Goal: Task Accomplishment & Management: Manage account settings

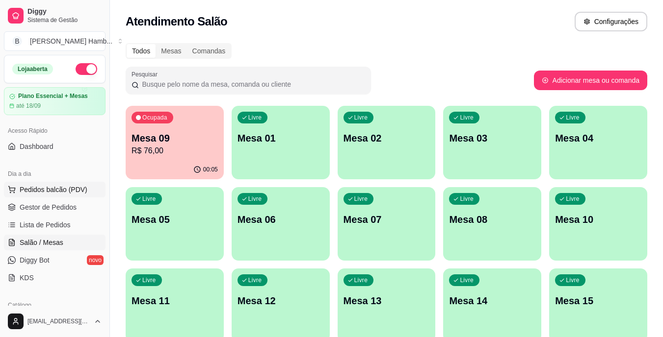
click at [53, 185] on span "Pedidos balcão (PDV)" at bounding box center [54, 190] width 68 height 10
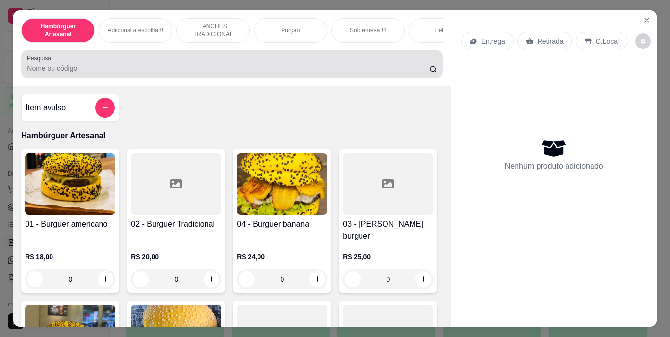
click at [224, 61] on div at bounding box center [232, 64] width 410 height 20
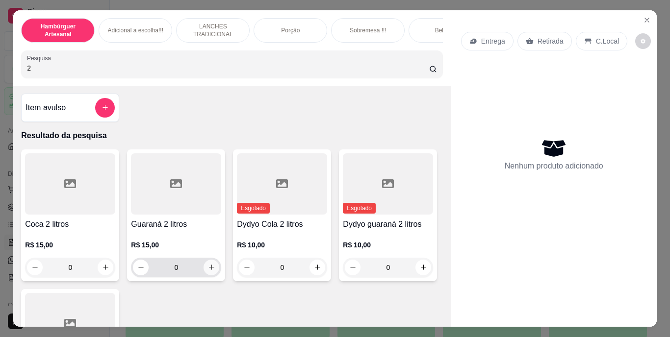
type input "2"
click at [209, 270] on icon "increase-product-quantity" at bounding box center [211, 267] width 5 height 5
type input "1"
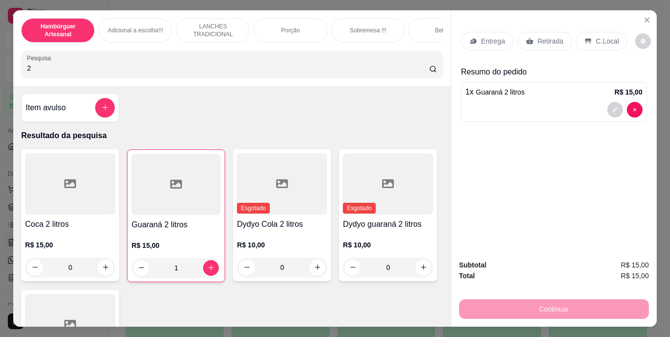
click at [541, 36] on p "Retirada" at bounding box center [551, 41] width 26 height 10
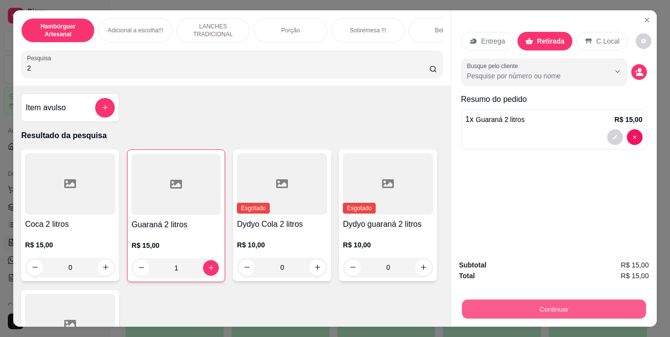
click at [493, 311] on button "Continuar" at bounding box center [553, 309] width 184 height 19
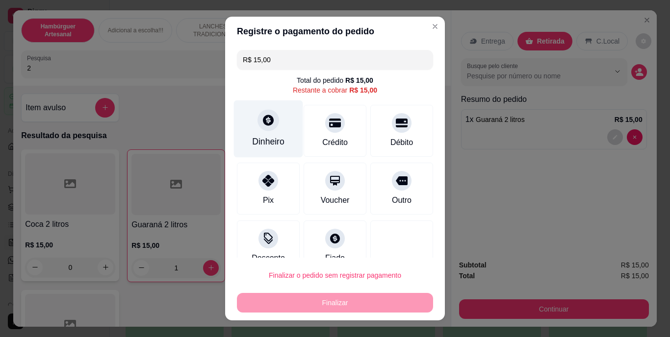
click at [269, 140] on div "Dinheiro" at bounding box center [268, 142] width 32 height 13
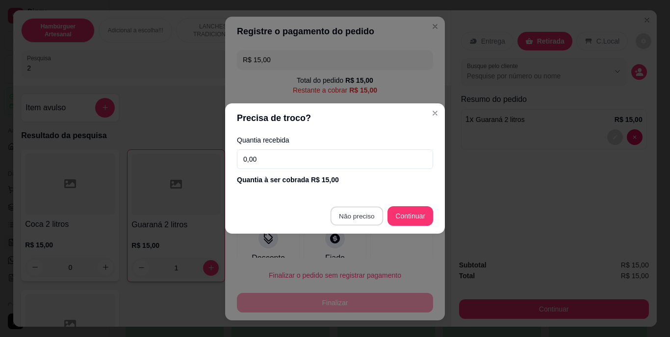
type input "R$ 0,00"
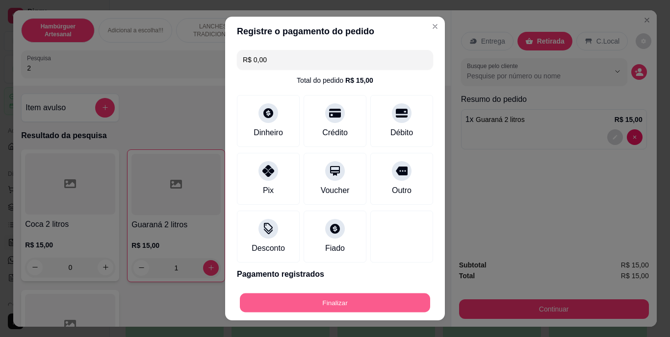
click at [327, 297] on button "Finalizar" at bounding box center [335, 302] width 190 height 19
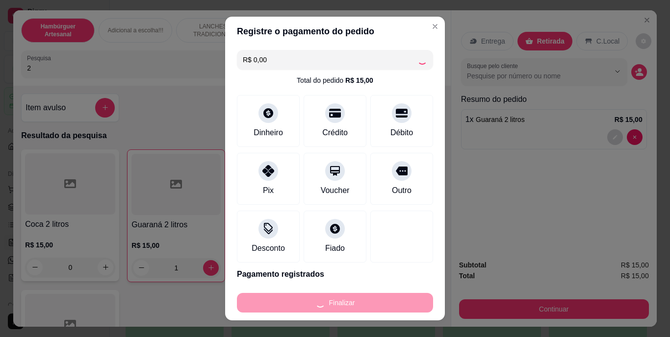
type input "0"
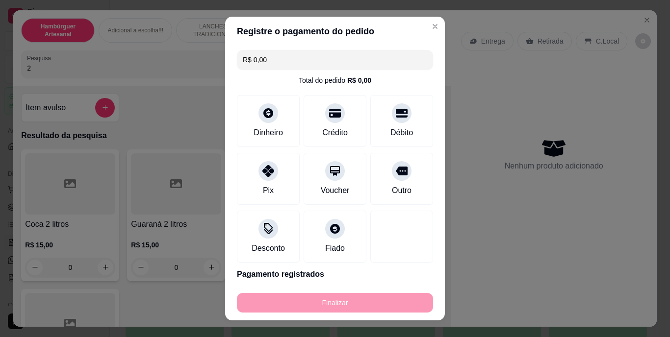
type input "-R$ 15,00"
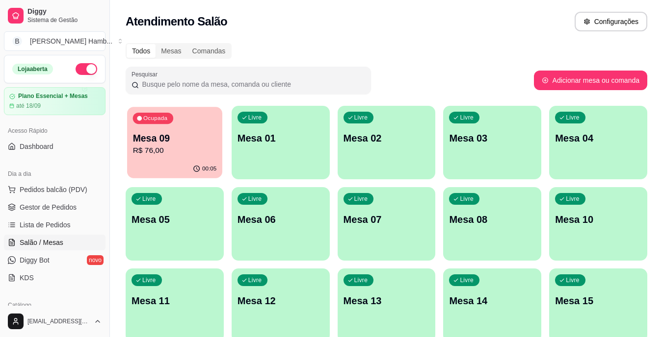
click at [176, 150] on p "R$ 76,00" at bounding box center [175, 150] width 84 height 11
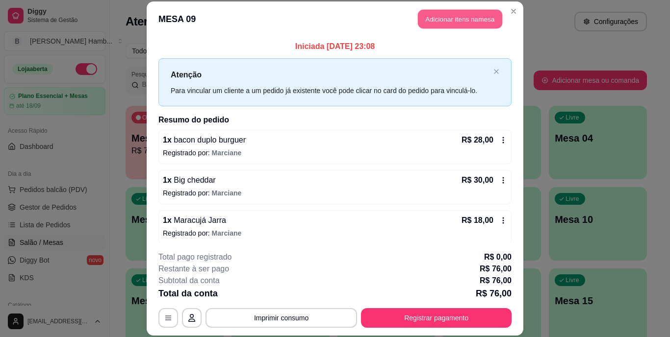
click at [457, 21] on button "Adicionar itens na mesa" at bounding box center [460, 19] width 84 height 19
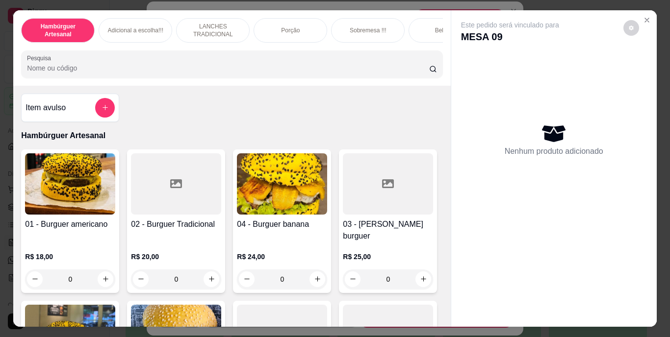
click at [348, 73] on input "Pesquisa" at bounding box center [228, 68] width 402 height 10
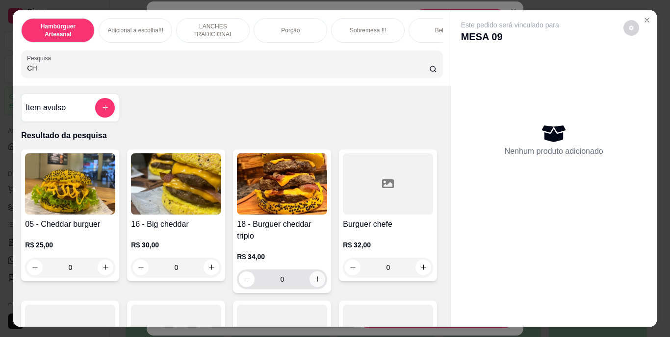
type input "CH"
click at [314, 283] on icon "increase-product-quantity" at bounding box center [317, 279] width 7 height 7
type input "1"
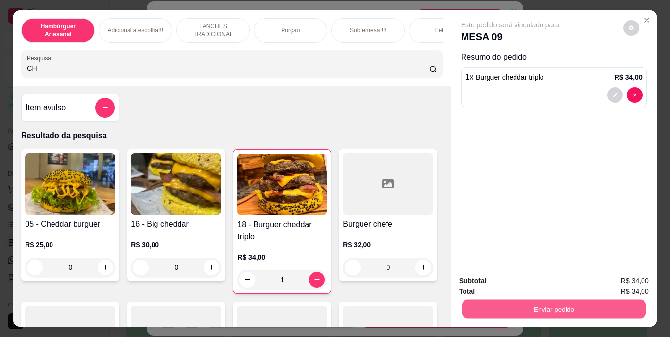
click at [509, 315] on button "Enviar pedido" at bounding box center [553, 309] width 184 height 19
click at [496, 287] on button "Não registrar e enviar pedido" at bounding box center [521, 282] width 99 height 18
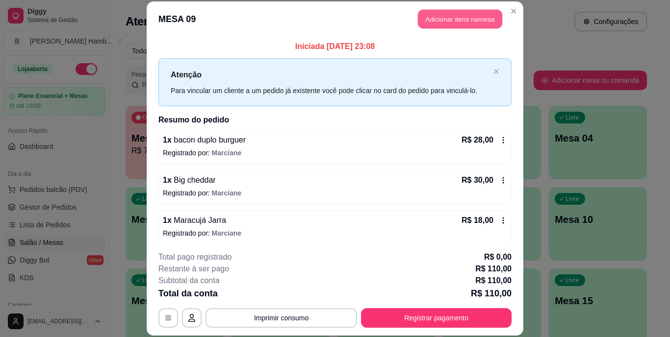
click at [448, 20] on button "Adicionar itens na mesa" at bounding box center [460, 19] width 84 height 19
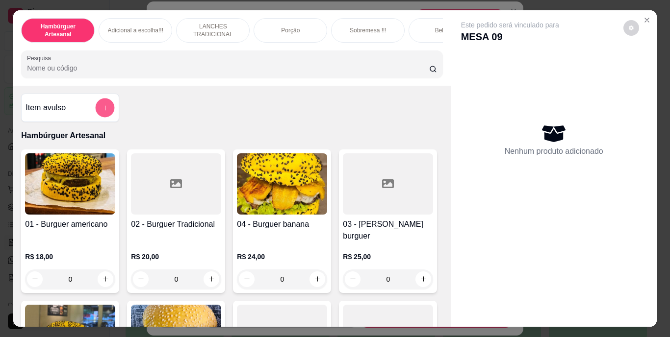
click at [96, 108] on button "add-separate-item" at bounding box center [105, 107] width 19 height 19
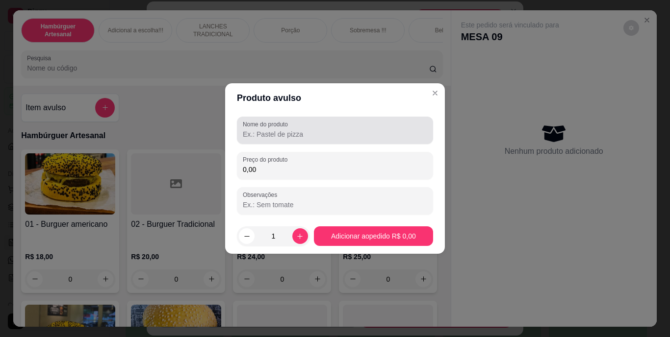
click at [267, 123] on label "Nome do produto" at bounding box center [267, 124] width 49 height 8
click at [267, 129] on input "Nome do produto" at bounding box center [335, 134] width 184 height 10
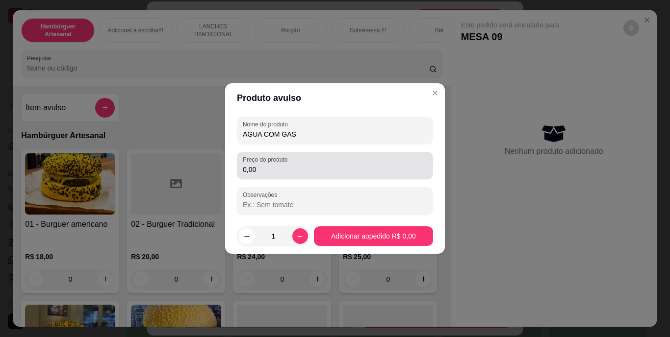
type input "AGUA COM GAS"
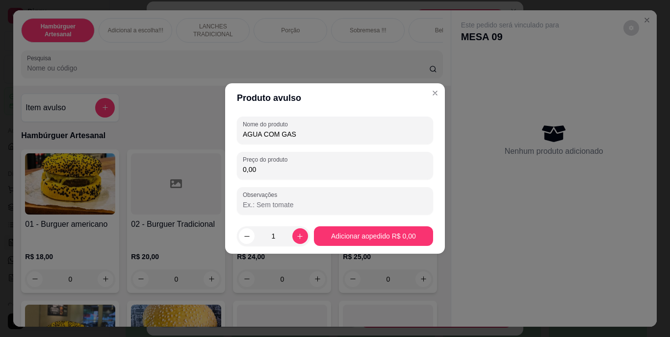
click at [271, 166] on input "0,00" at bounding box center [335, 170] width 184 height 10
type input "4,00"
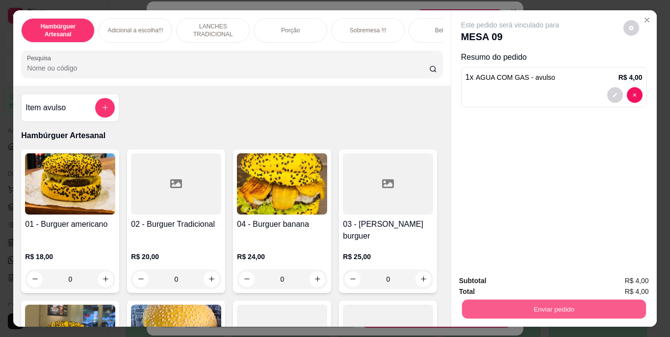
click at [481, 297] on div "Enviar pedido" at bounding box center [554, 308] width 190 height 22
click at [495, 310] on button "Enviar pedido" at bounding box center [553, 309] width 184 height 19
click at [489, 277] on button "Não registrar e enviar pedido" at bounding box center [521, 282] width 99 height 18
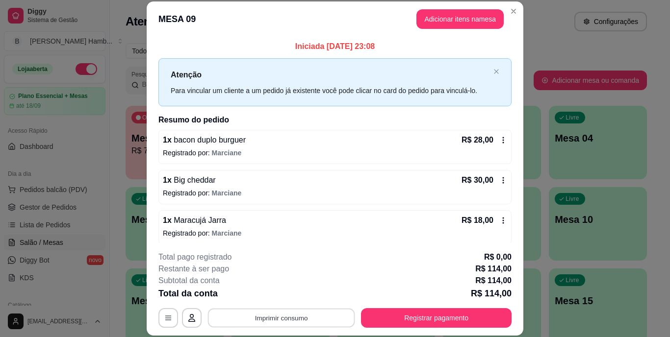
click at [302, 320] on button "Imprimir consumo" at bounding box center [281, 317] width 147 height 19
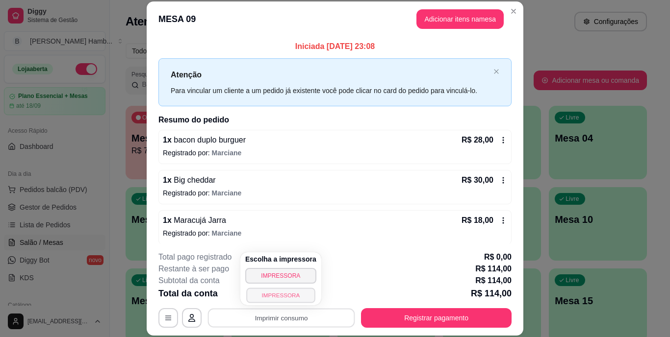
click at [280, 295] on button "IMPRESSORA" at bounding box center [280, 295] width 69 height 15
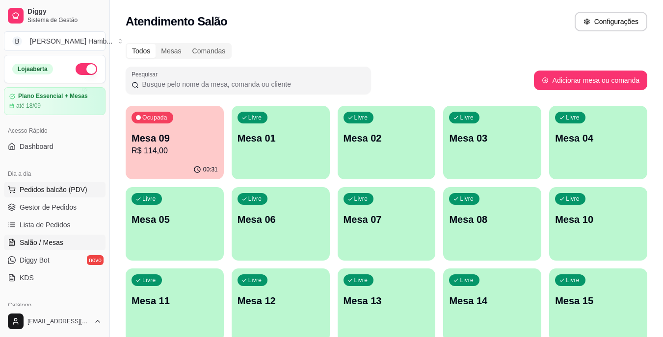
click at [65, 184] on button "Pedidos balcão (PDV)" at bounding box center [55, 190] width 102 height 16
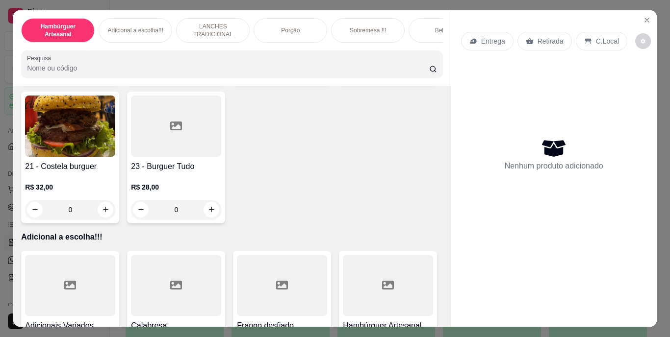
scroll to position [981, 0]
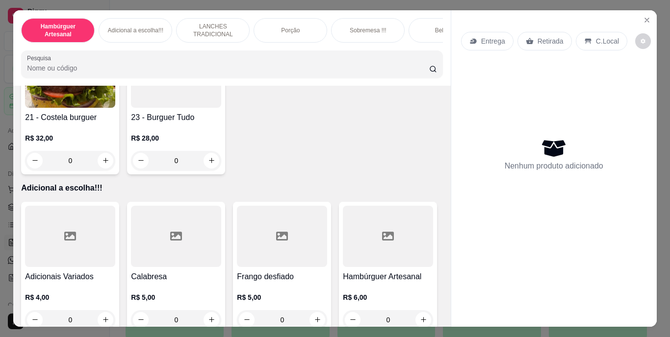
click at [208, 25] on icon "increase-product-quantity" at bounding box center [211, 20] width 7 height 7
type input "1"
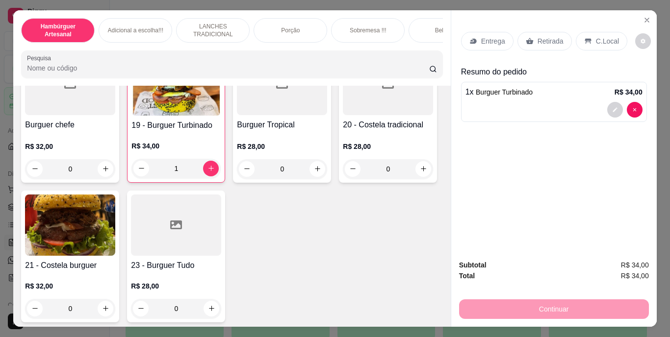
scroll to position [736, 0]
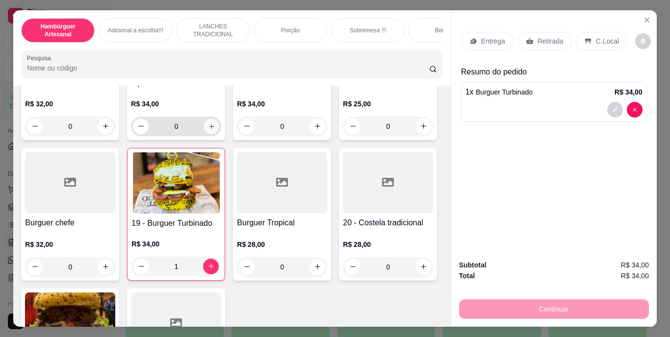
click at [214, 129] on icon "increase-product-quantity" at bounding box center [211, 126] width 5 height 5
type input "1"
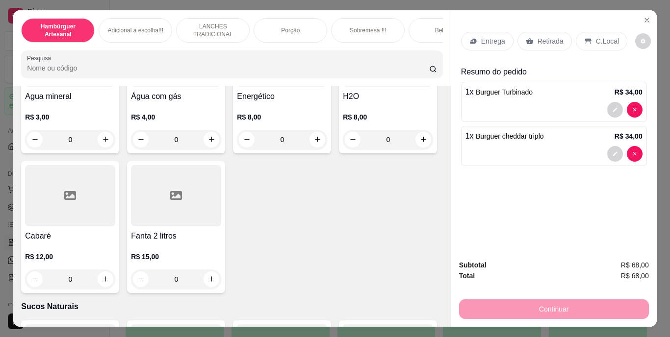
scroll to position [2992, 0]
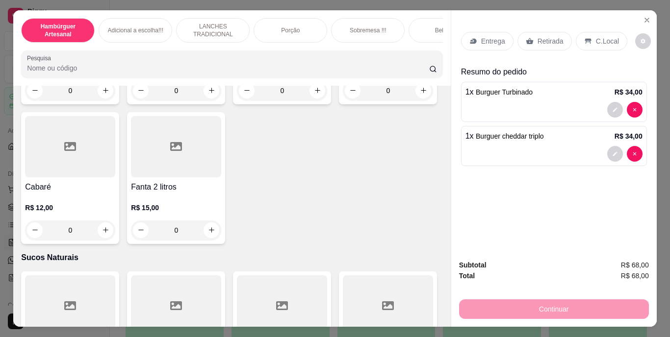
type input "1"
click at [538, 36] on p "Retirada" at bounding box center [551, 41] width 26 height 10
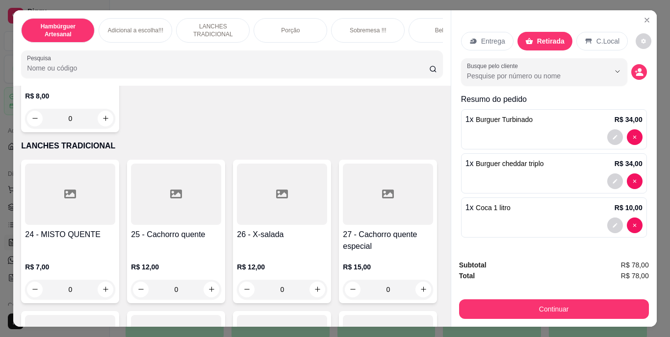
scroll to position [1275, 0]
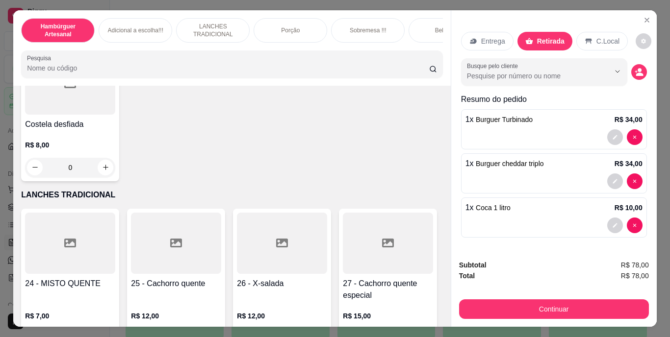
click at [105, 38] on div "0" at bounding box center [70, 28] width 90 height 20
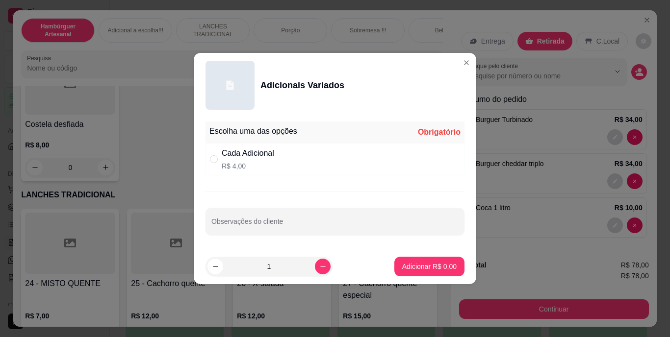
click at [249, 168] on p "R$ 4,00" at bounding box center [248, 166] width 52 height 10
radio input "true"
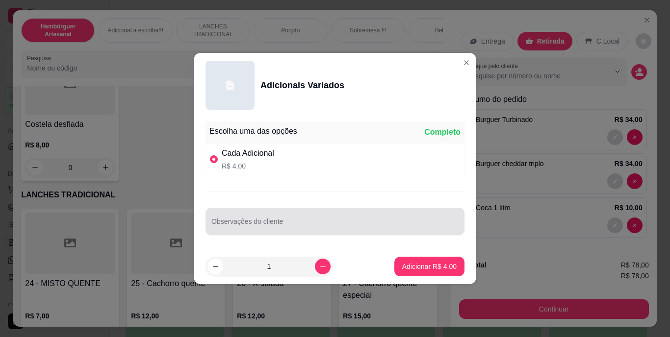
click at [230, 217] on div at bounding box center [334, 222] width 247 height 20
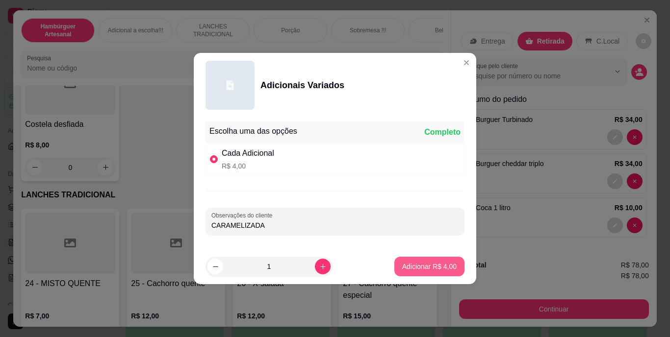
type input "CARAMELIZADA"
click at [430, 266] on p "Adicionar R$ 4,00" at bounding box center [429, 266] width 53 height 9
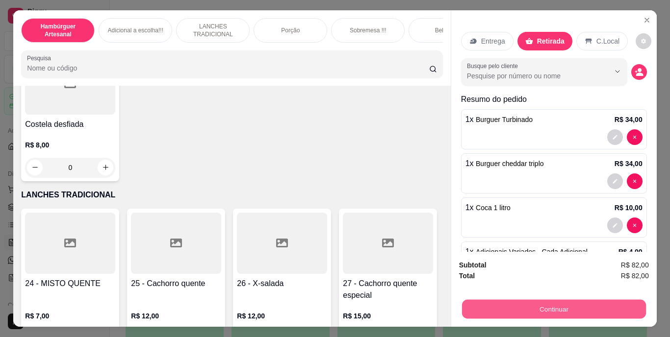
click at [631, 303] on button "Continuar" at bounding box center [553, 309] width 184 height 19
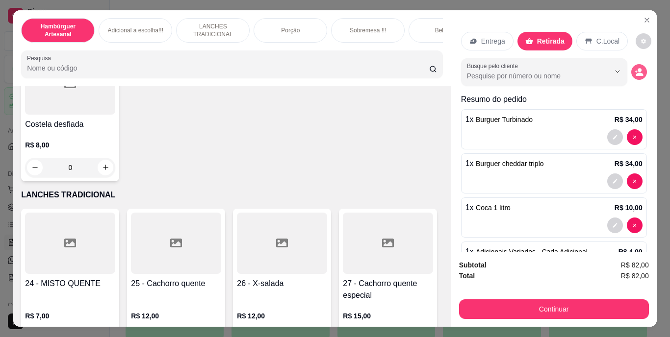
click at [636, 73] on icon "decrease-product-quantity" at bounding box center [639, 74] width 7 height 3
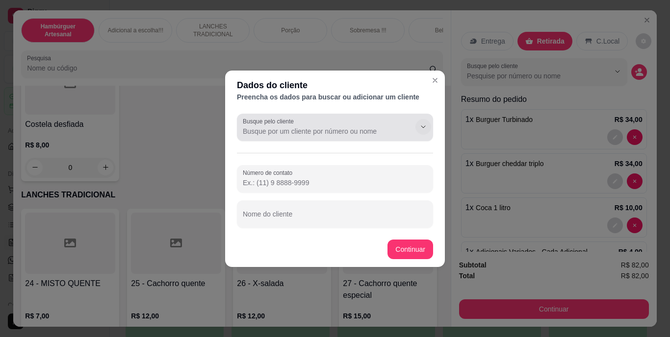
click at [417, 124] on button "Show suggestions" at bounding box center [423, 127] width 16 height 16
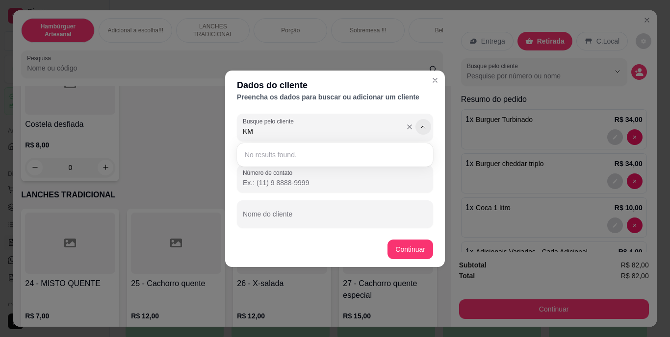
type input "K"
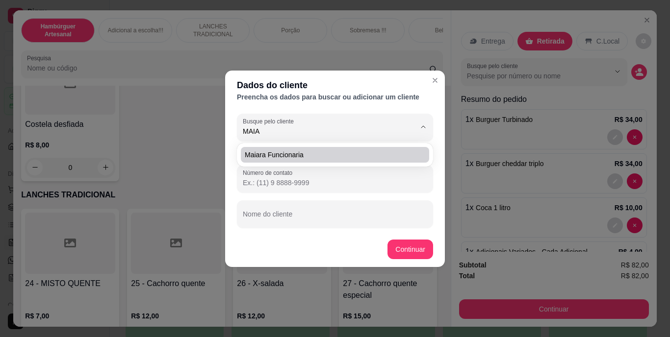
click at [296, 149] on li "maiara funcionaria" at bounding box center [335, 155] width 188 height 16
type input "maiara funcionaria"
type input "[PHONE_NUMBER]"
type input "maiara funcionaria"
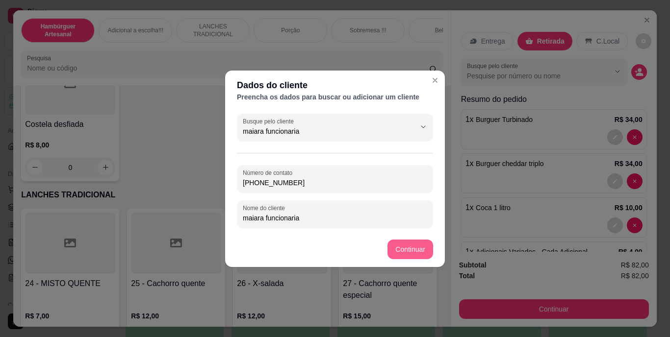
type input "maiara funcionaria"
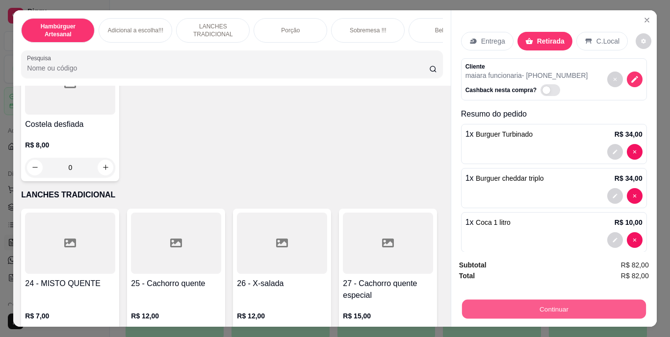
click at [488, 300] on button "Continuar" at bounding box center [553, 309] width 184 height 19
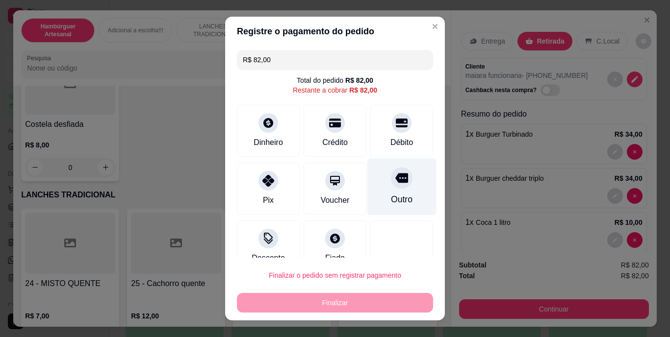
click at [391, 198] on div "Outro" at bounding box center [402, 200] width 22 height 13
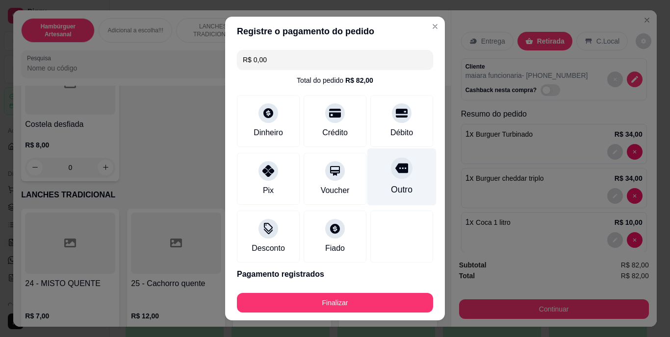
type input "R$ 0,00"
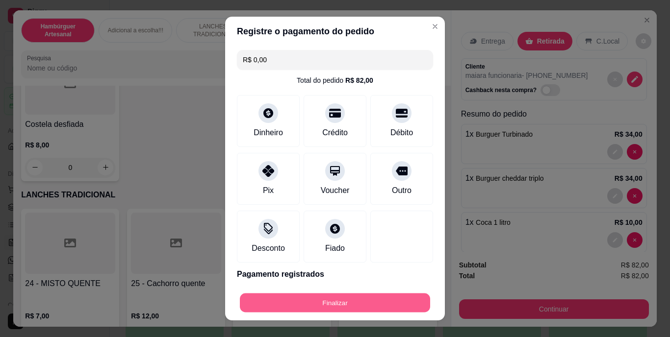
click at [352, 300] on button "Finalizar" at bounding box center [335, 302] width 190 height 19
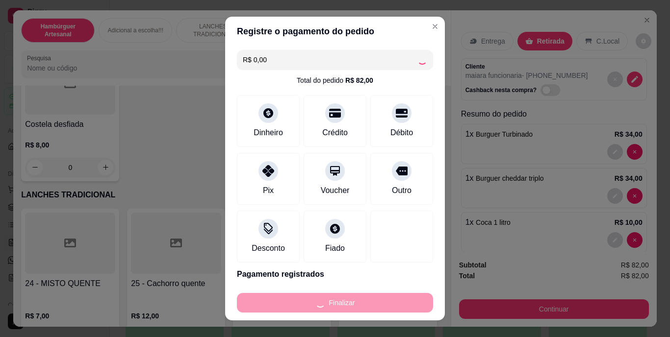
type input "0"
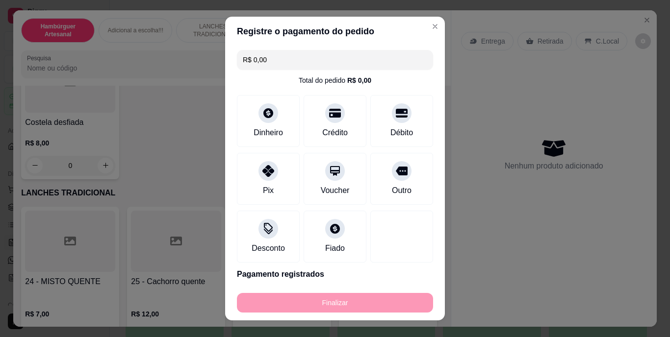
type input "-R$ 82,00"
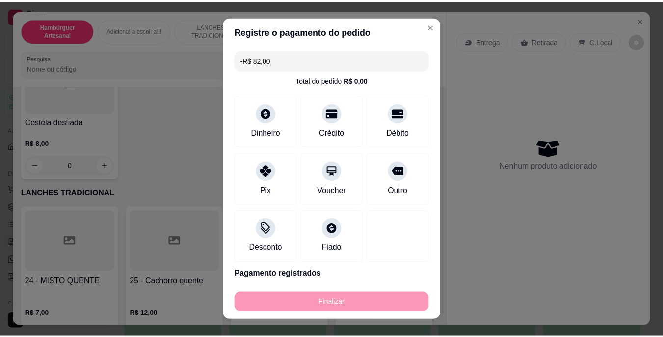
scroll to position [1273, 0]
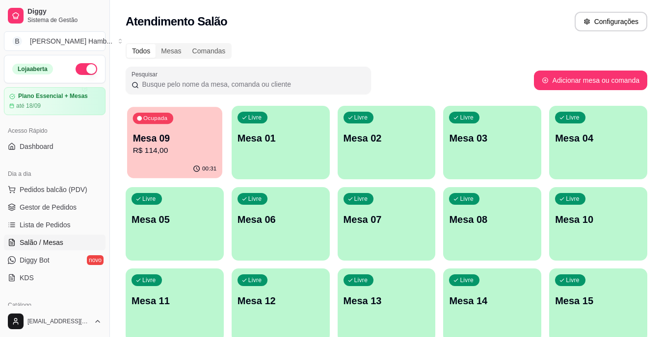
click at [182, 118] on div "Ocupada Mesa 09 R$ 114,00" at bounding box center [174, 133] width 95 height 53
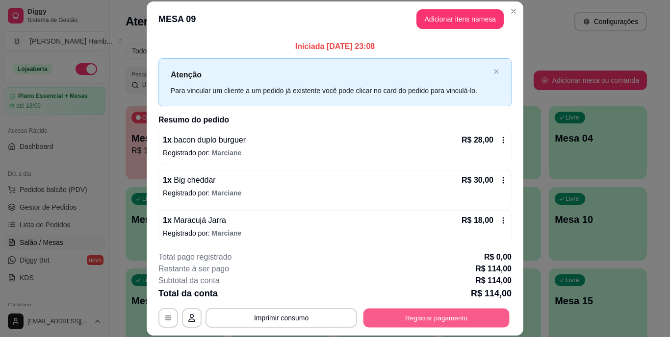
click at [382, 312] on button "Registrar pagamento" at bounding box center [436, 317] width 146 height 19
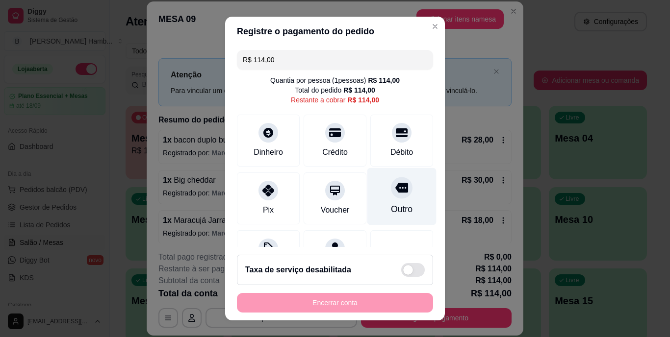
click at [402, 200] on div "Outro" at bounding box center [401, 196] width 69 height 57
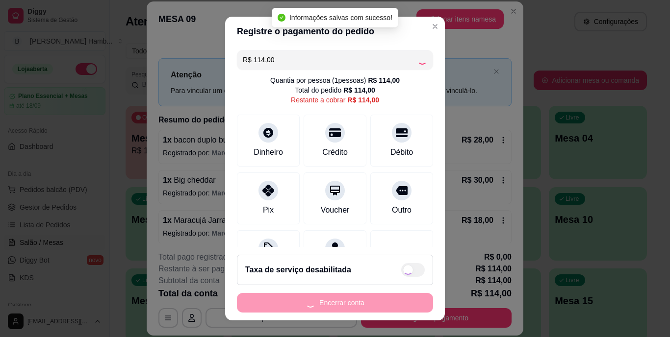
type input "R$ 0,00"
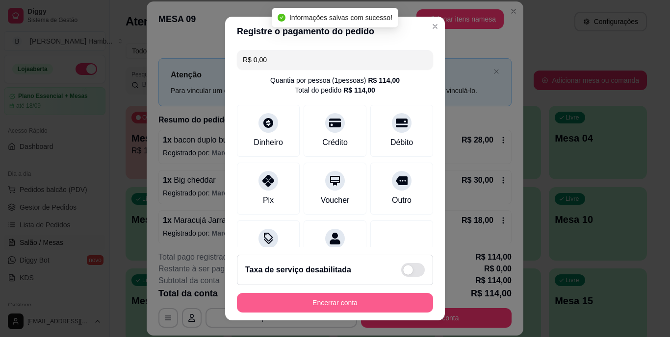
click at [336, 303] on button "Encerrar conta" at bounding box center [335, 303] width 196 height 20
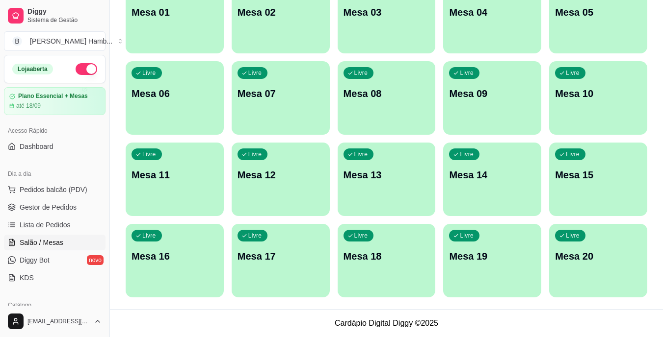
scroll to position [77, 0]
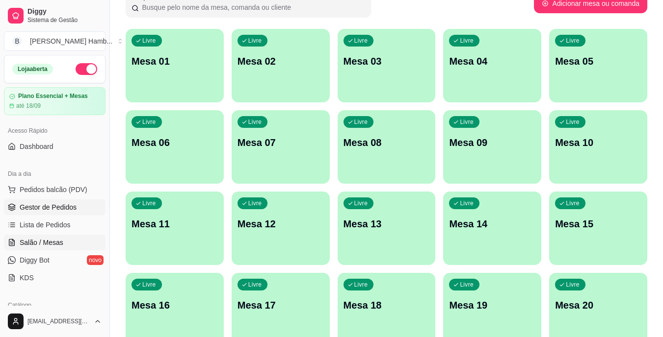
click at [84, 204] on link "Gestor de Pedidos" at bounding box center [55, 208] width 102 height 16
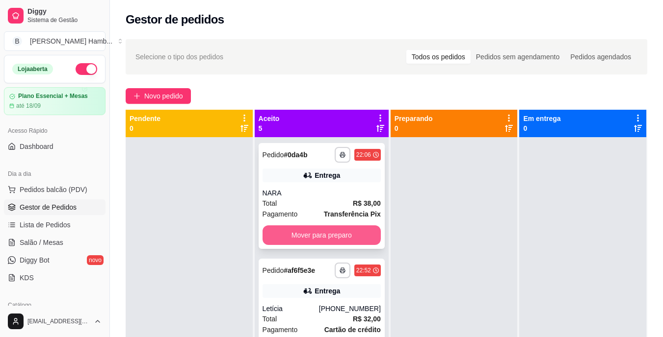
click at [293, 234] on button "Mover para preparo" at bounding box center [321, 236] width 118 height 20
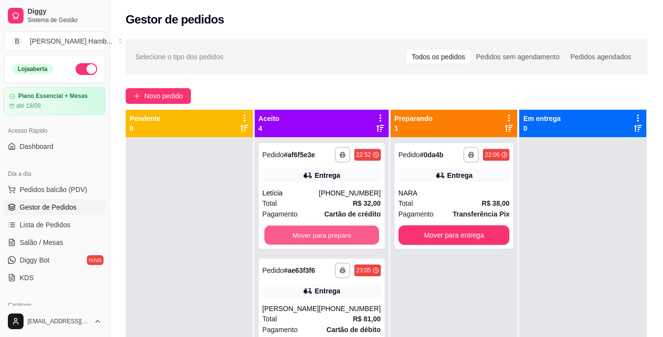
click at [293, 232] on button "Mover para preparo" at bounding box center [321, 235] width 115 height 19
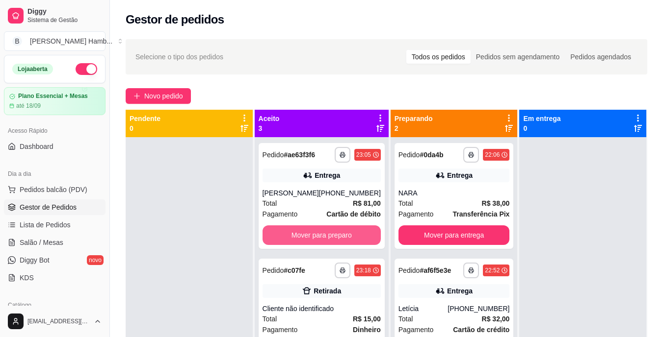
click at [293, 232] on button "Mover para preparo" at bounding box center [321, 236] width 118 height 20
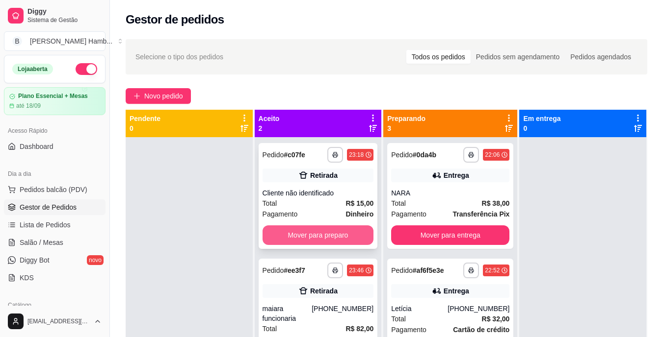
click at [288, 234] on button "Mover para preparo" at bounding box center [317, 236] width 111 height 20
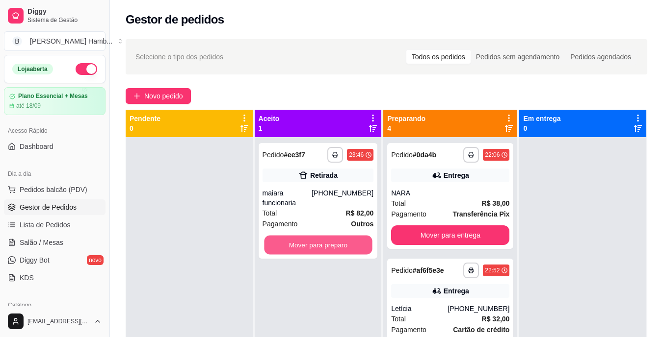
click at [288, 236] on button "Mover para preparo" at bounding box center [318, 245] width 108 height 19
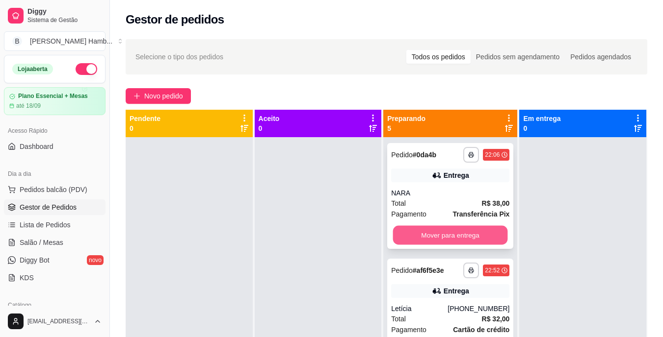
click at [454, 232] on button "Mover para entrega" at bounding box center [450, 235] width 115 height 19
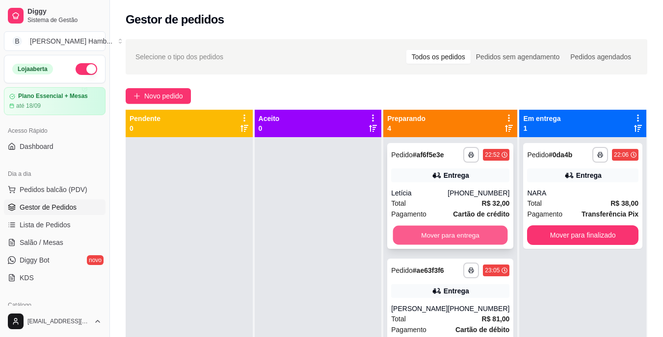
click at [454, 233] on button "Mover para entrega" at bounding box center [450, 235] width 115 height 19
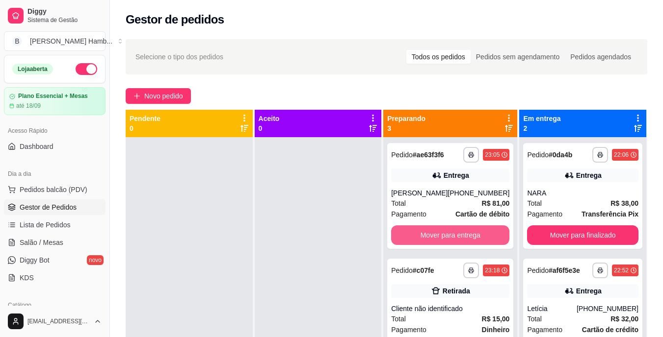
click at [454, 233] on button "Mover para entrega" at bounding box center [450, 236] width 118 height 20
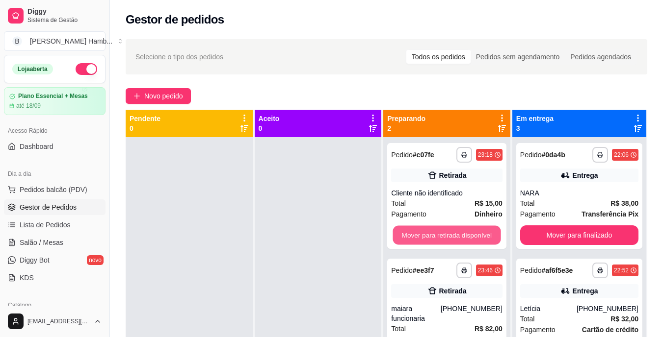
click at [454, 233] on button "Mover para retirada disponível" at bounding box center [447, 235] width 108 height 19
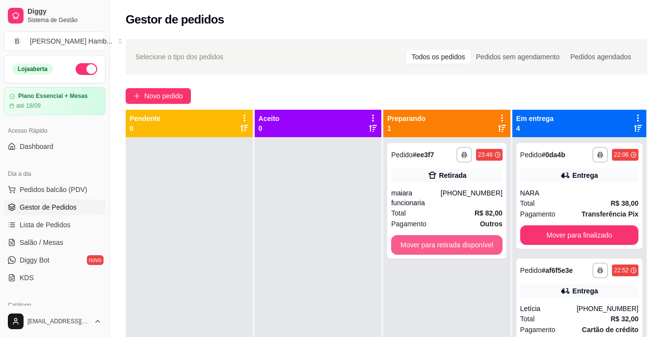
click at [454, 235] on button "Mover para retirada disponível" at bounding box center [446, 245] width 111 height 20
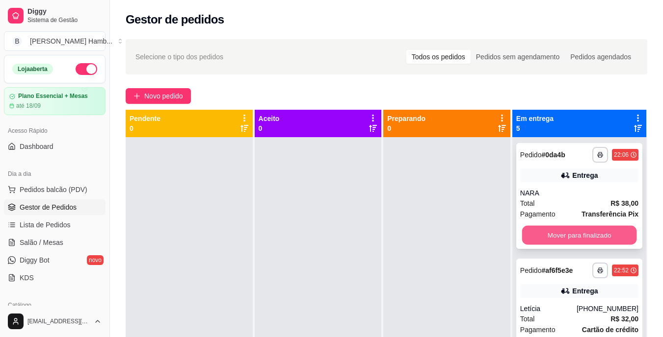
click at [589, 237] on button "Mover para finalizado" at bounding box center [578, 235] width 115 height 19
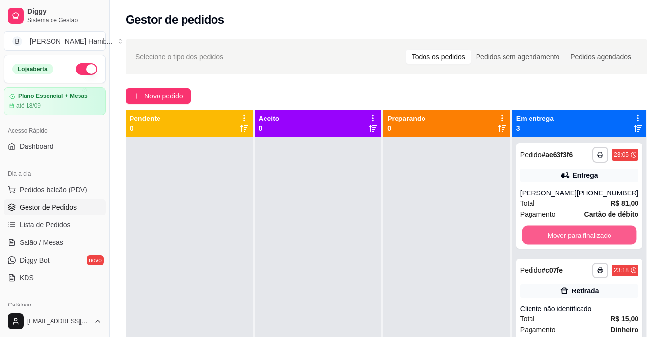
click at [589, 238] on button "Mover para finalizado" at bounding box center [578, 235] width 115 height 19
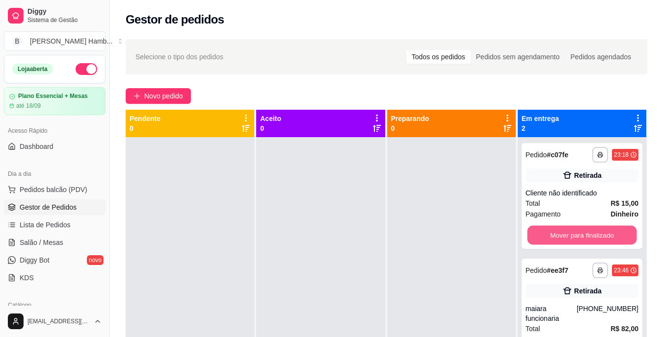
click at [589, 238] on button "Mover para finalizado" at bounding box center [581, 235] width 109 height 19
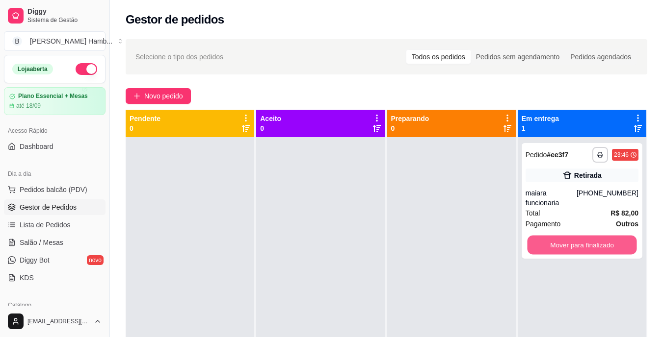
click at [589, 238] on button "Mover para finalizado" at bounding box center [581, 245] width 109 height 19
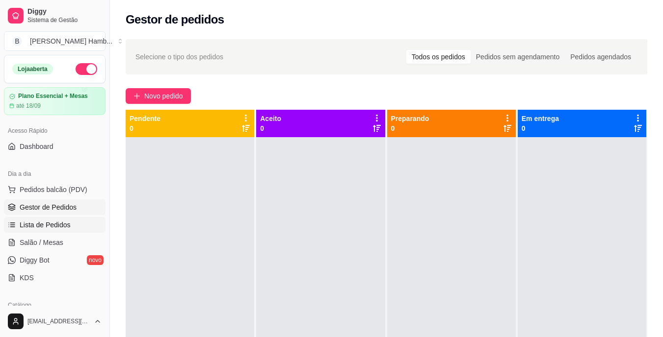
click at [49, 220] on span "Lista de Pedidos" at bounding box center [45, 225] width 51 height 10
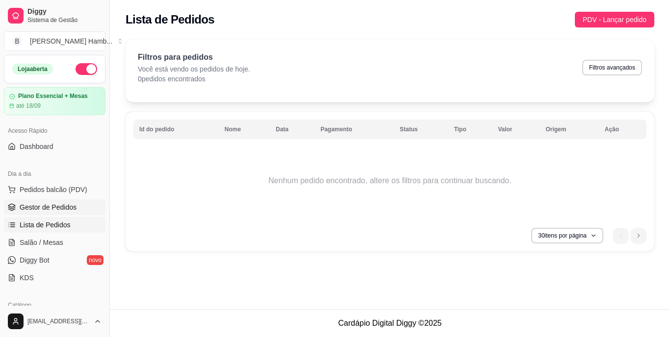
click at [59, 205] on span "Gestor de Pedidos" at bounding box center [48, 208] width 57 height 10
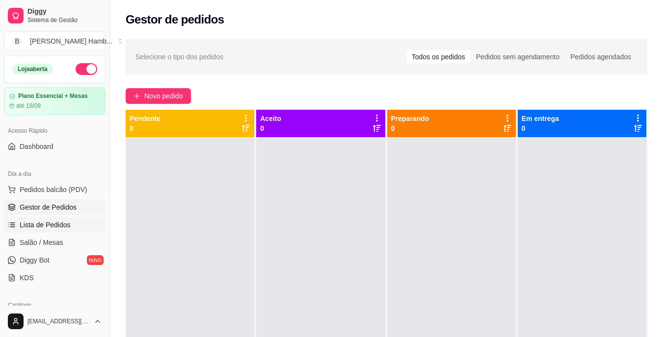
click at [50, 223] on span "Lista de Pedidos" at bounding box center [45, 225] width 51 height 10
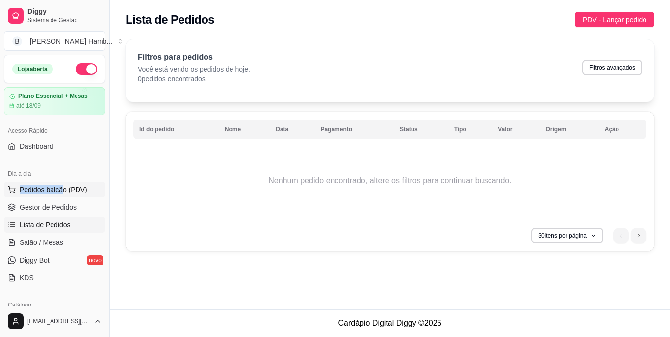
drag, startPoint x: 65, startPoint y: 178, endPoint x: 63, endPoint y: 187, distance: 10.1
click at [63, 187] on div "Dia a dia Pedidos balcão (PDV) Gestor de Pedidos Lista de Pedidos Salão / Mesas…" at bounding box center [54, 226] width 109 height 128
click at [63, 187] on span "Pedidos balcão (PDV)" at bounding box center [54, 190] width 68 height 10
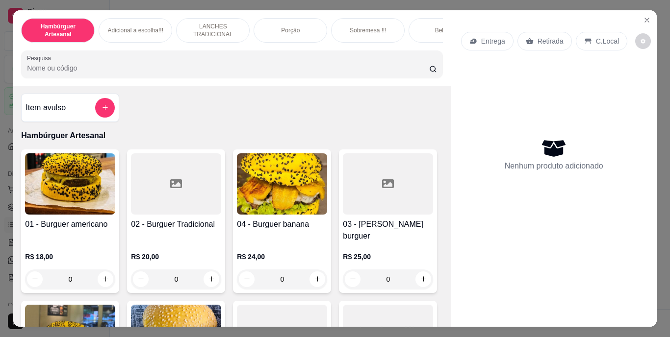
click at [169, 69] on input "Pesquisa" at bounding box center [228, 68] width 402 height 10
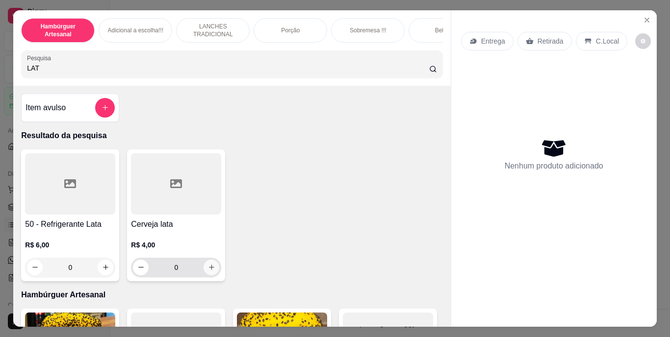
type input "LAT"
click at [209, 269] on icon "increase-product-quantity" at bounding box center [211, 267] width 7 height 7
type input "1"
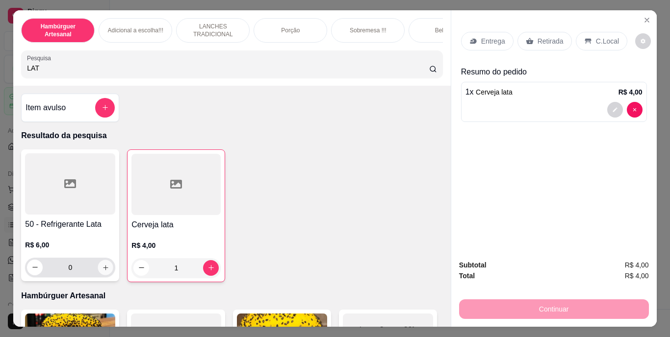
click at [102, 271] on icon "increase-product-quantity" at bounding box center [105, 267] width 7 height 7
type input "1"
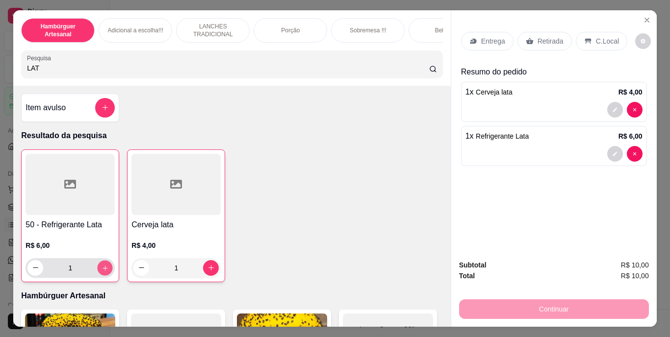
click at [102, 271] on icon "increase-product-quantity" at bounding box center [104, 268] width 5 height 5
type input "2"
click at [32, 272] on icon "decrease-product-quantity" at bounding box center [35, 267] width 7 height 7
type input "1"
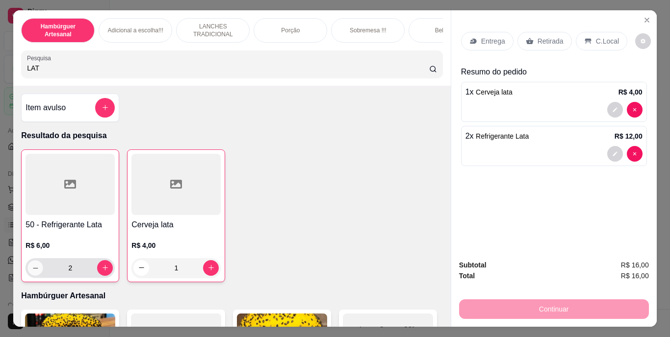
type input "1"
click at [538, 37] on p "Retirada" at bounding box center [551, 41] width 26 height 10
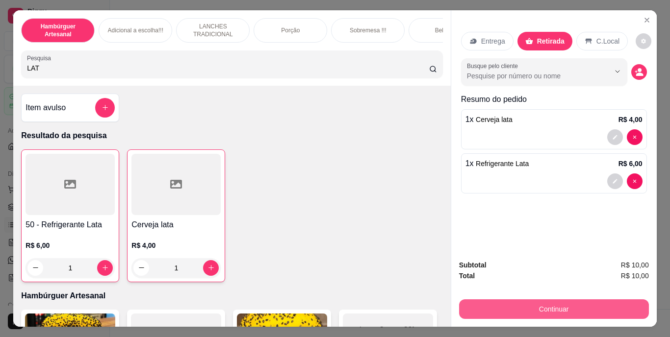
click at [510, 308] on button "Continuar" at bounding box center [554, 310] width 190 height 20
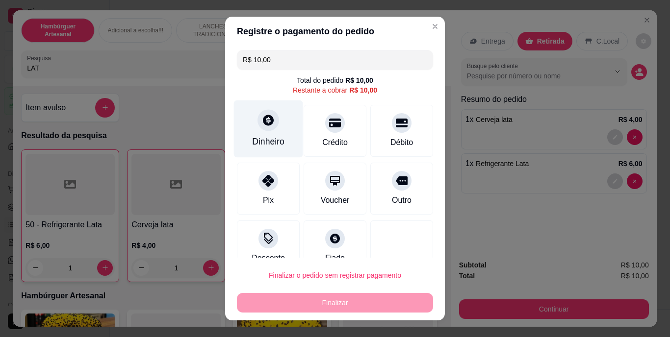
click at [267, 127] on div at bounding box center [268, 121] width 22 height 22
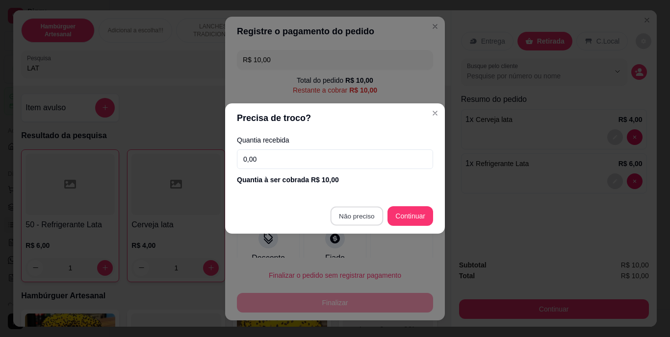
type input "R$ 0,00"
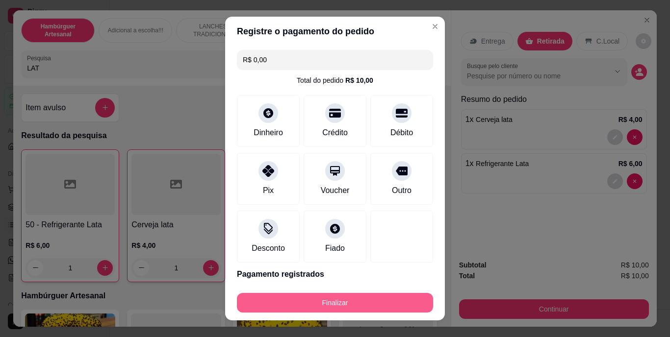
click at [313, 304] on button "Finalizar" at bounding box center [335, 303] width 196 height 20
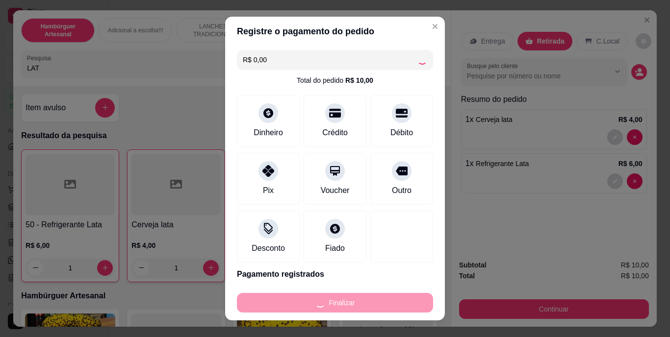
type input "0"
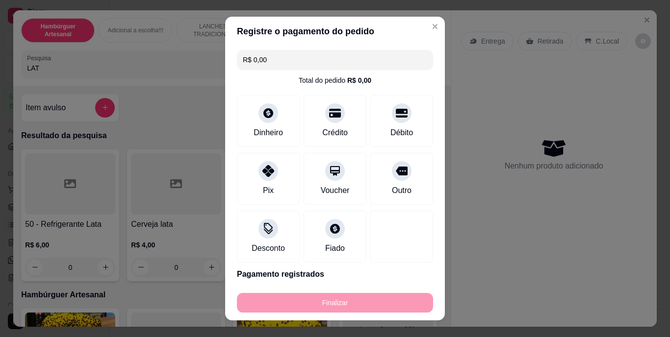
type input "-R$ 10,00"
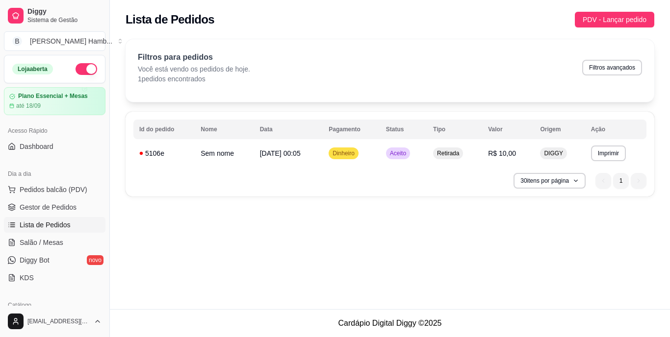
click at [242, 291] on div "**********" at bounding box center [390, 154] width 560 height 309
click at [398, 241] on div "**********" at bounding box center [390, 154] width 560 height 309
drag, startPoint x: 376, startPoint y: 268, endPoint x: 0, endPoint y: 266, distance: 375.7
click at [0, 266] on div "Dia a dia Pedidos balcão (PDV) Gestor de Pedidos Lista de Pedidos Salão / Mesas…" at bounding box center [54, 226] width 109 height 128
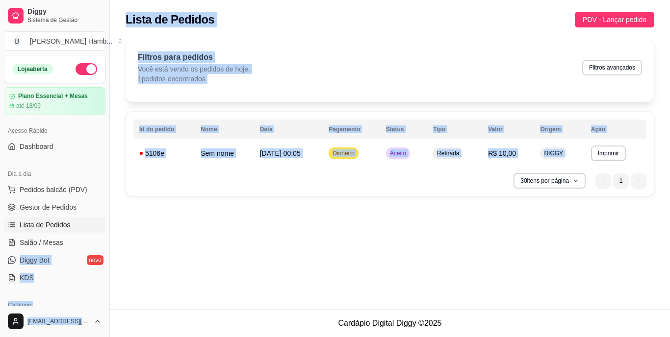
drag, startPoint x: 0, startPoint y: 266, endPoint x: 198, endPoint y: 259, distance: 197.7
click at [198, 259] on div "**********" at bounding box center [335, 168] width 670 height 337
click at [198, 259] on div "**********" at bounding box center [390, 154] width 560 height 309
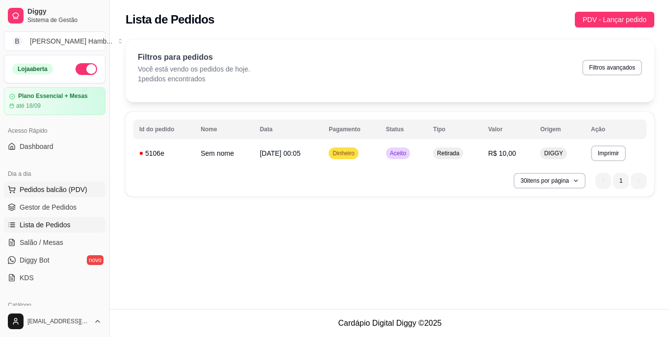
click at [80, 195] on button "Pedidos balcão (PDV)" at bounding box center [55, 190] width 102 height 16
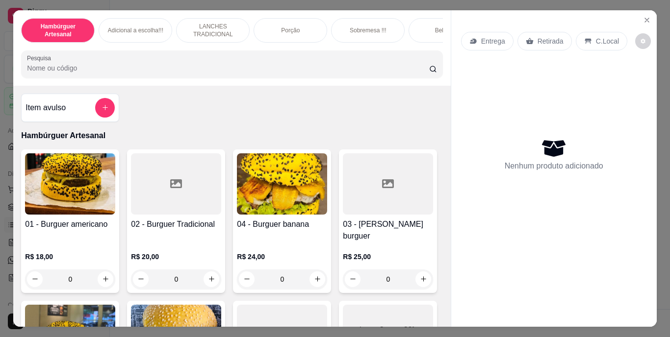
click at [250, 73] on input "Pesquisa" at bounding box center [228, 68] width 402 height 10
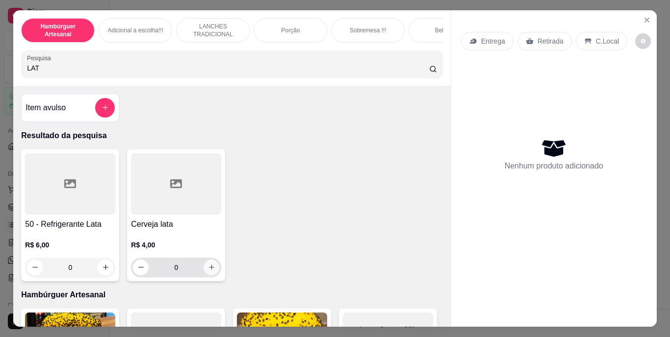
type input "LAT"
click at [208, 269] on icon "increase-product-quantity" at bounding box center [211, 267] width 7 height 7
type input "1"
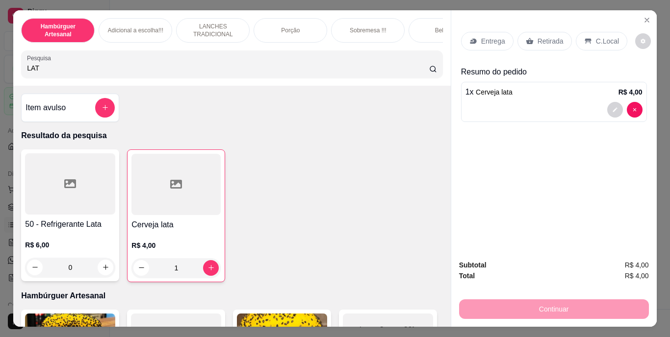
click at [546, 36] on p "Retirada" at bounding box center [551, 41] width 26 height 10
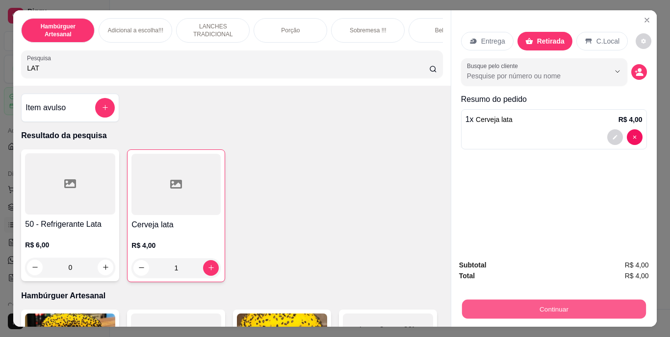
click at [508, 311] on button "Continuar" at bounding box center [553, 309] width 184 height 19
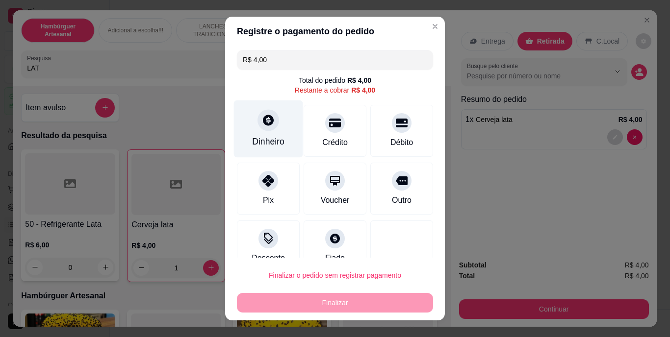
click at [257, 119] on div at bounding box center [268, 121] width 22 height 22
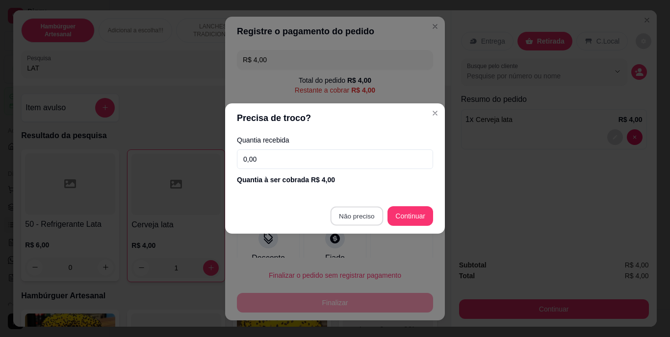
type input "R$ 0,00"
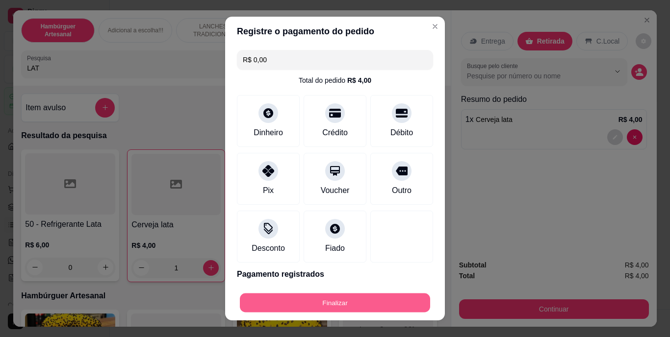
click at [299, 294] on button "Finalizar" at bounding box center [335, 302] width 190 height 19
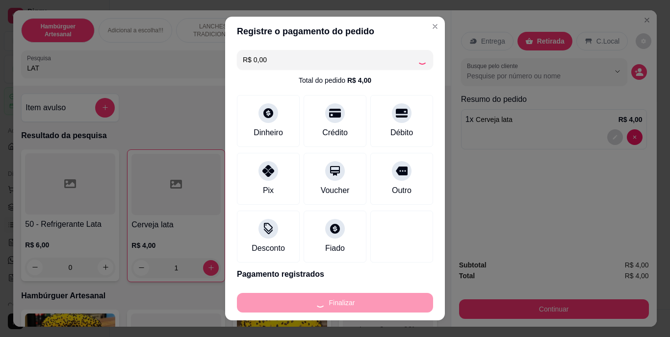
type input "0"
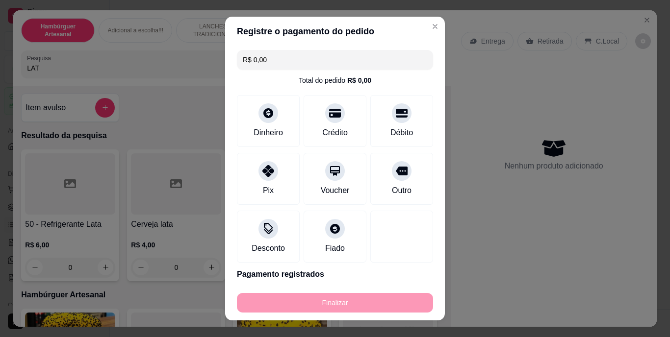
type input "-R$ 4,00"
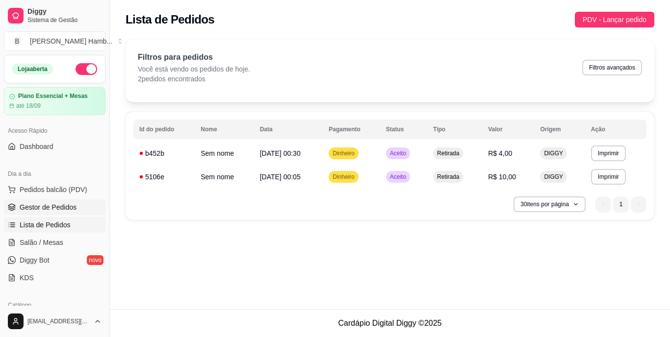
click at [62, 208] on span "Gestor de Pedidos" at bounding box center [48, 208] width 57 height 10
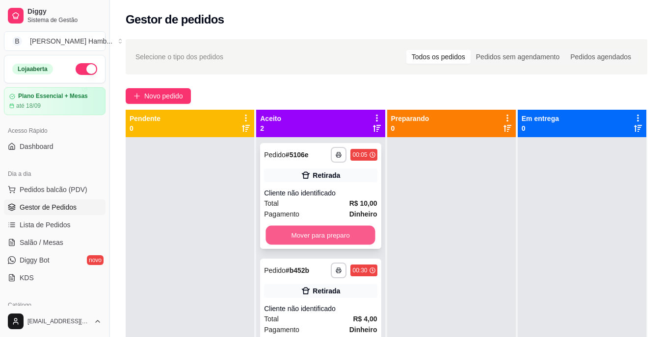
click at [307, 234] on button "Mover para preparo" at bounding box center [320, 235] width 109 height 19
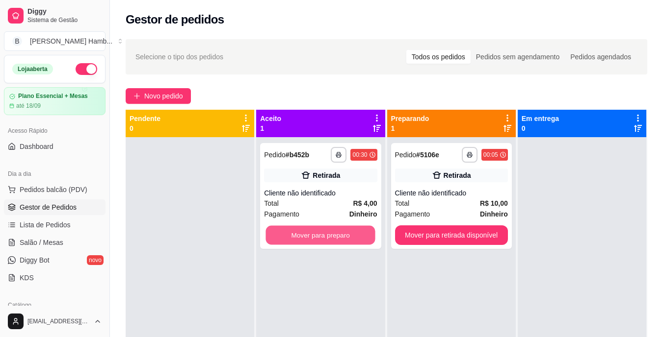
click at [307, 234] on button "Mover para preparo" at bounding box center [320, 235] width 109 height 19
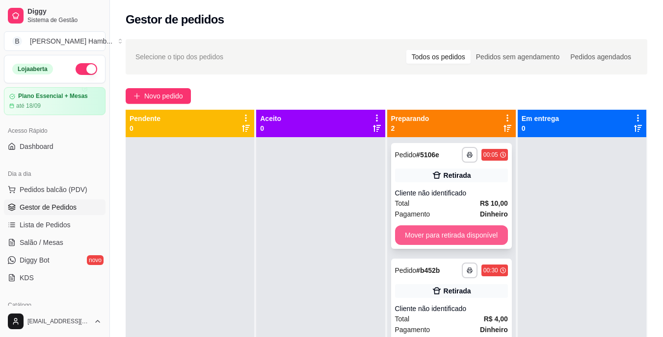
click at [438, 229] on button "Mover para retirada disponível" at bounding box center [451, 236] width 113 height 20
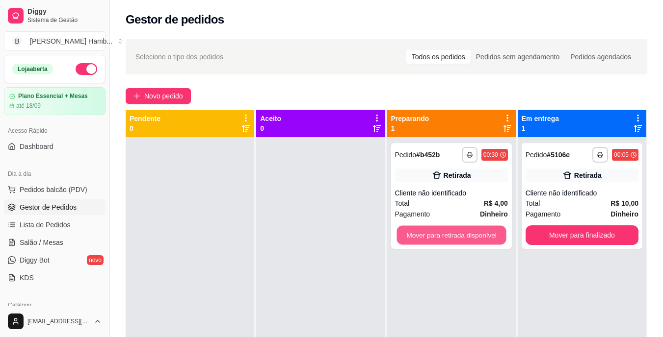
click at [438, 229] on button "Mover para retirada disponível" at bounding box center [450, 235] width 109 height 19
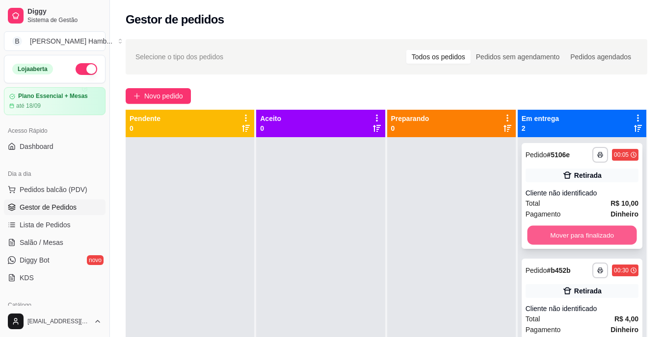
click at [569, 229] on button "Mover para finalizado" at bounding box center [581, 235] width 109 height 19
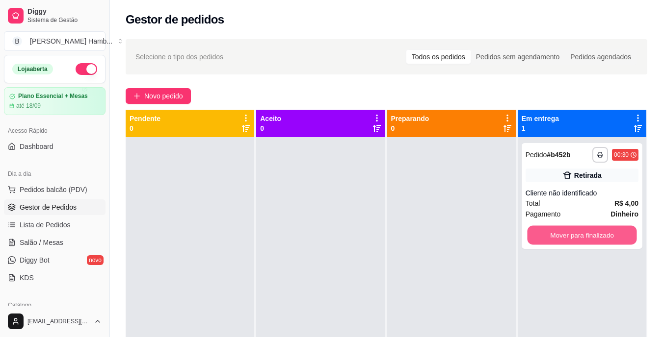
click at [569, 229] on button "Mover para finalizado" at bounding box center [581, 235] width 109 height 19
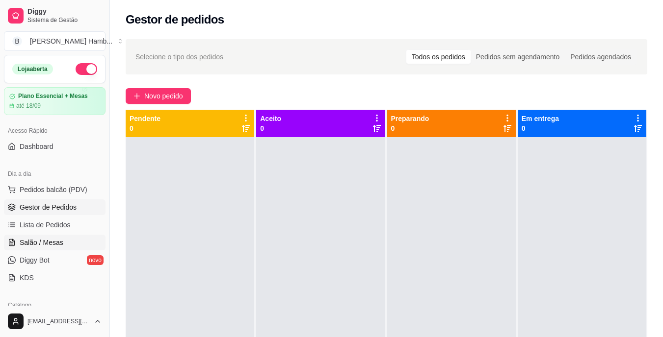
click at [50, 240] on span "Salão / Mesas" at bounding box center [42, 243] width 44 height 10
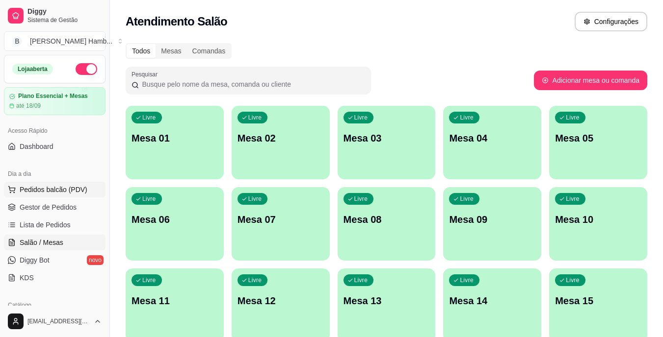
click at [85, 191] on button "Pedidos balcão (PDV)" at bounding box center [55, 190] width 102 height 16
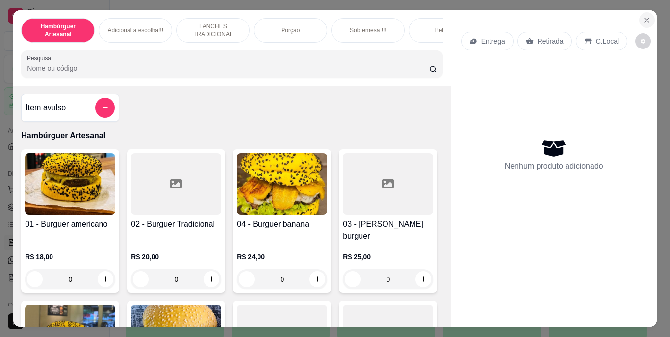
click at [645, 16] on icon "Close" at bounding box center [647, 20] width 8 height 8
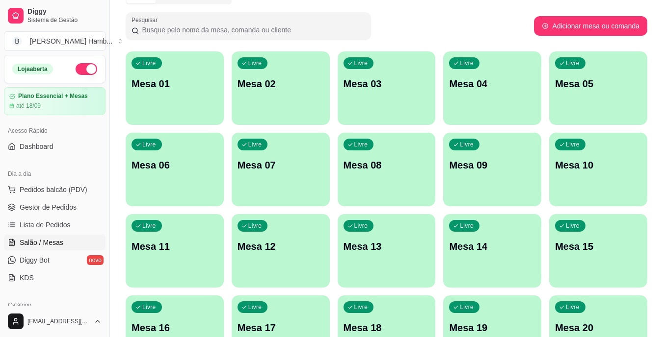
scroll to position [55, 0]
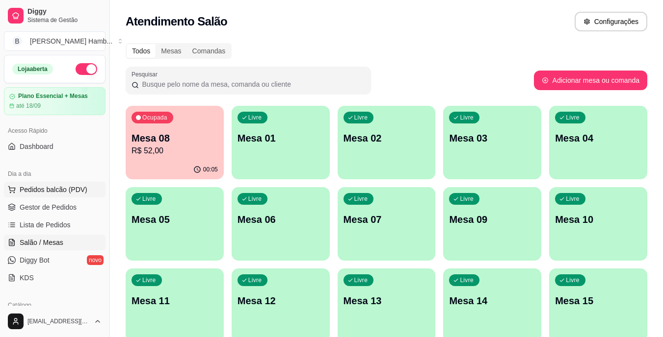
click at [78, 187] on span "Pedidos balcão (PDV)" at bounding box center [54, 190] width 68 height 10
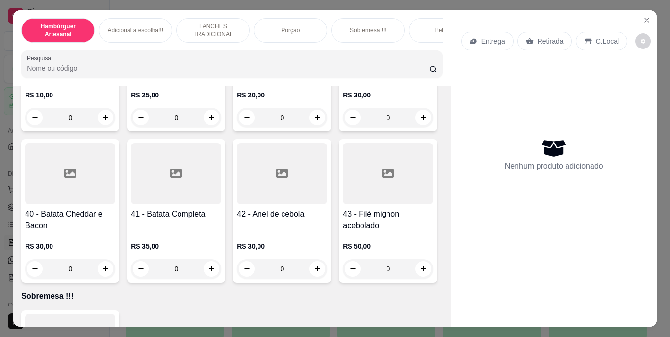
scroll to position [2005, 0]
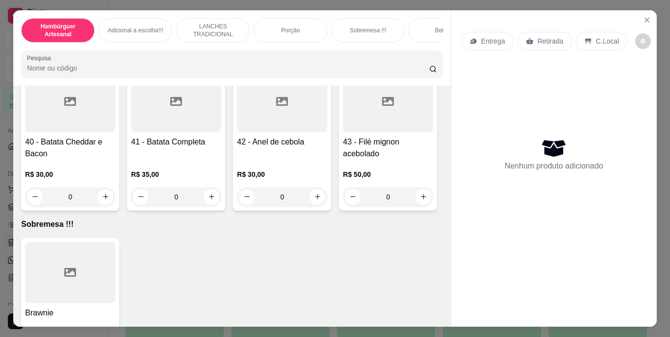
type input "1"
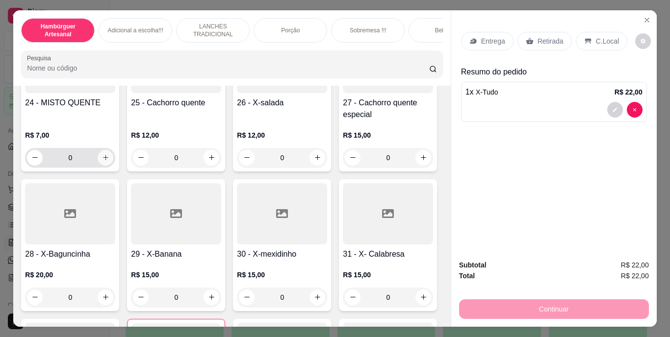
scroll to position [1444, 0]
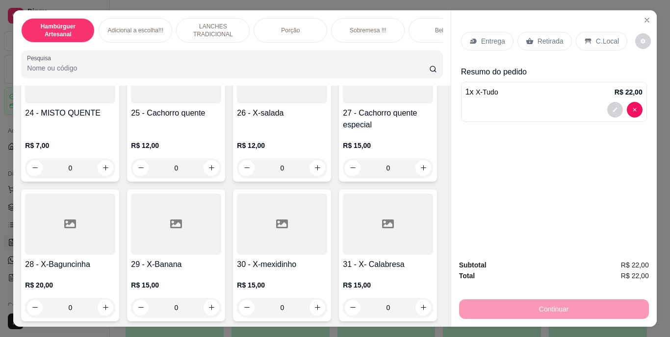
type input "1"
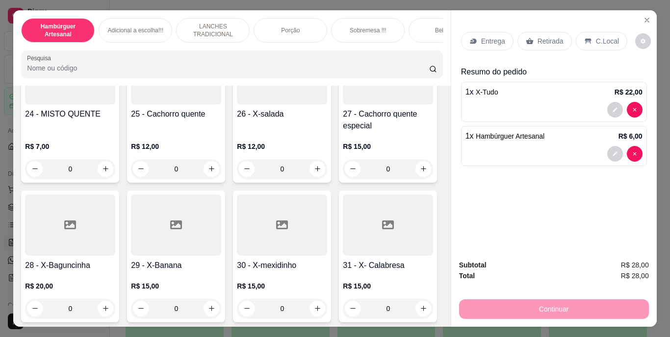
click at [486, 38] on p "Entrega" at bounding box center [493, 41] width 24 height 10
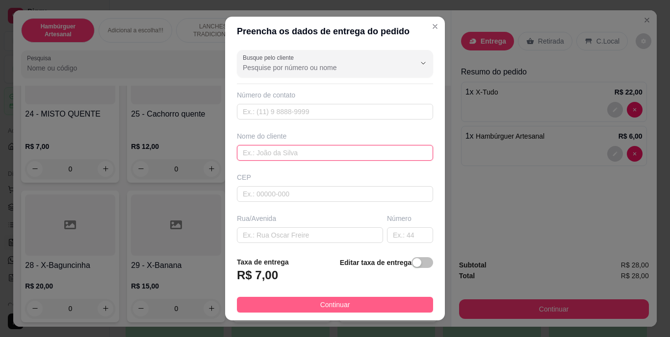
drag, startPoint x: 368, startPoint y: 159, endPoint x: 361, endPoint y: 303, distance: 144.3
click at [361, 303] on section "Preencha os dados de entrega do pedido Busque pelo cliente Número de contato No…" at bounding box center [335, 169] width 220 height 304
click at [361, 303] on button "Continuar" at bounding box center [335, 305] width 196 height 16
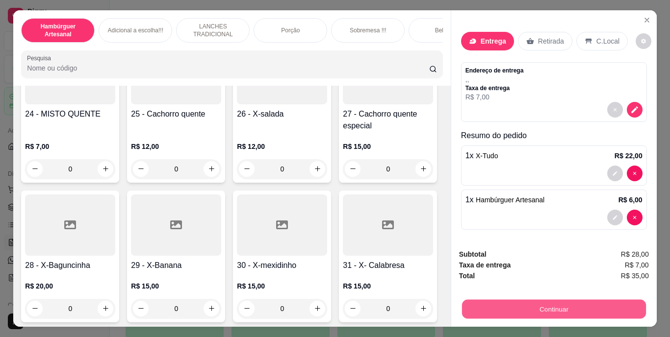
click at [473, 301] on button "Continuar" at bounding box center [553, 309] width 184 height 19
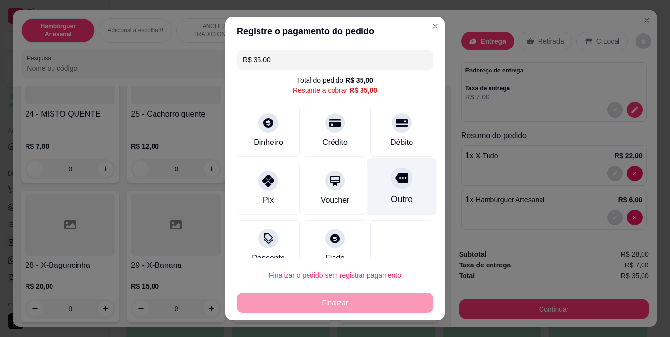
click at [376, 183] on div "Outro" at bounding box center [401, 186] width 69 height 57
type input "R$ 0,00"
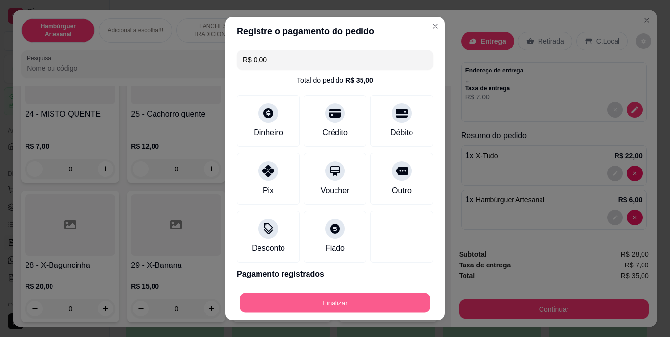
click at [340, 303] on button "Finalizar" at bounding box center [335, 302] width 190 height 19
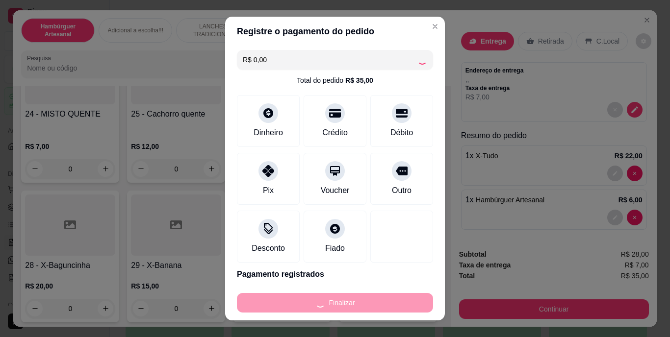
type input "0"
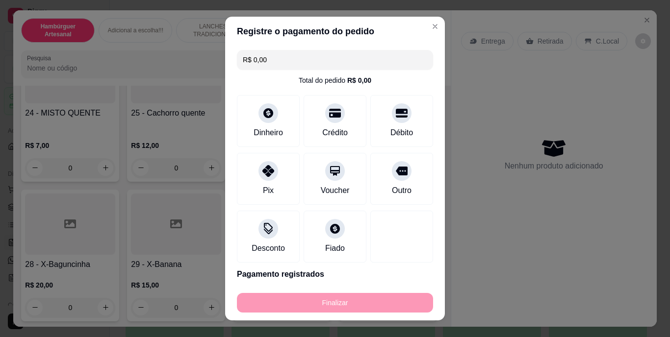
type input "-R$ 35,00"
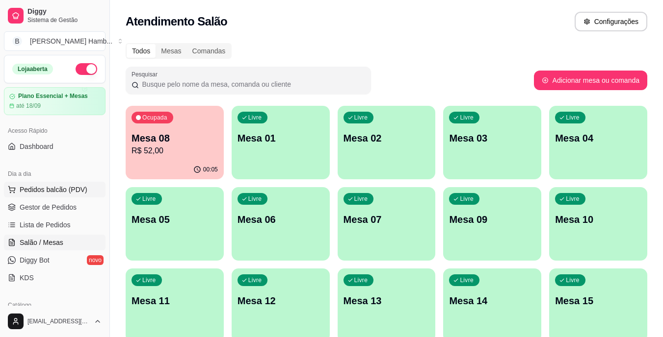
click at [84, 193] on span "Pedidos balcão (PDV)" at bounding box center [54, 190] width 68 height 10
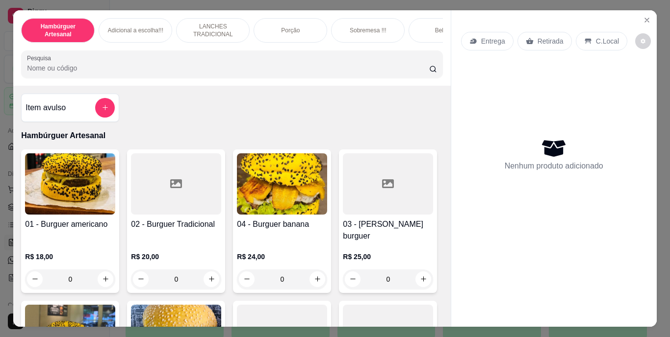
click at [220, 69] on input "Pesquisa" at bounding box center [228, 68] width 402 height 10
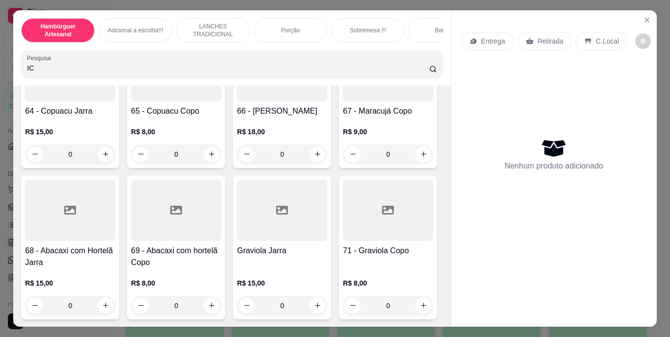
scroll to position [3761, 0]
type input "IC"
type input "1"
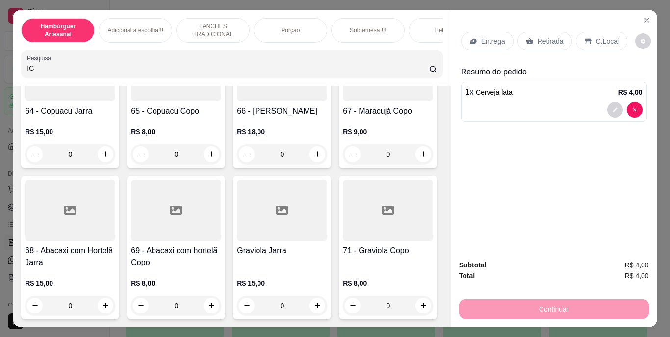
scroll to position [4156, 0]
click at [542, 37] on p "Retirada" at bounding box center [551, 41] width 26 height 10
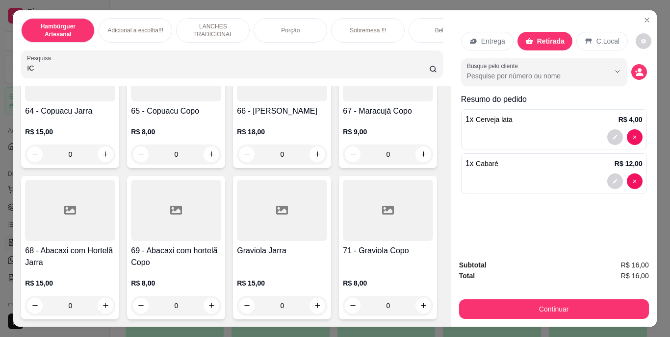
type input "2"
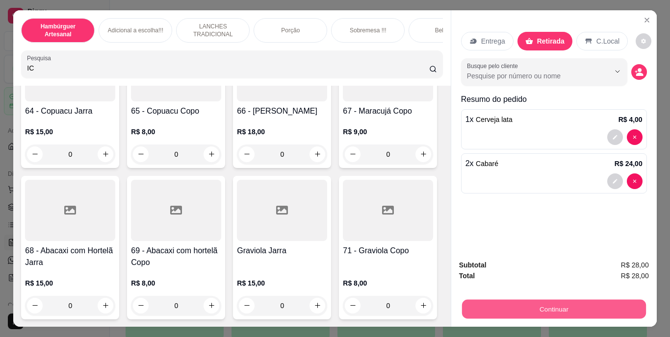
click at [495, 303] on button "Continuar" at bounding box center [553, 309] width 184 height 19
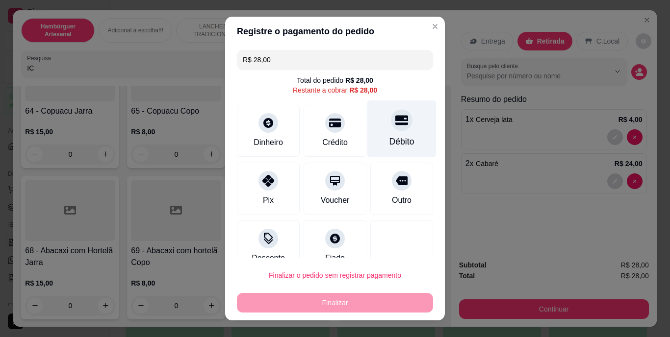
click at [386, 134] on div "Débito" at bounding box center [401, 129] width 69 height 57
type input "R$ 0,00"
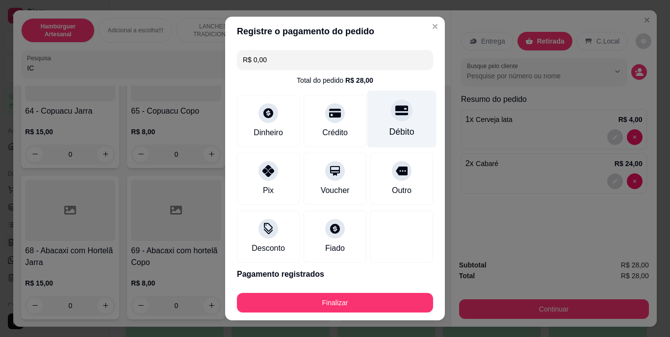
click at [380, 122] on div "Débito" at bounding box center [401, 119] width 69 height 57
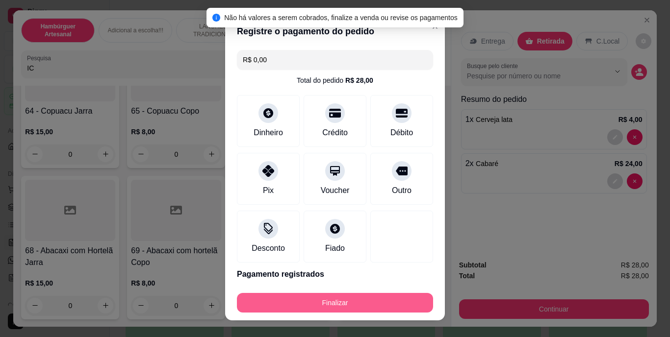
click at [332, 298] on button "Finalizar" at bounding box center [335, 303] width 196 height 20
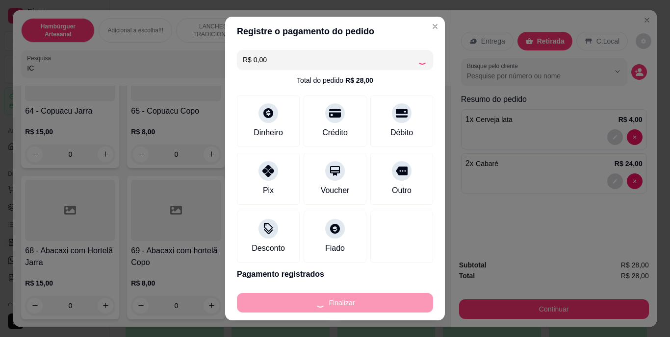
type input "0"
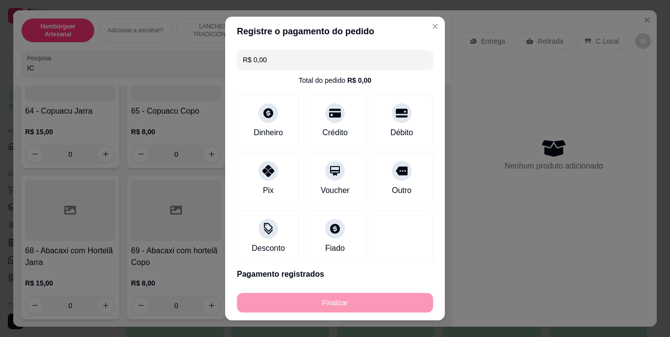
type input "-R$ 28,00"
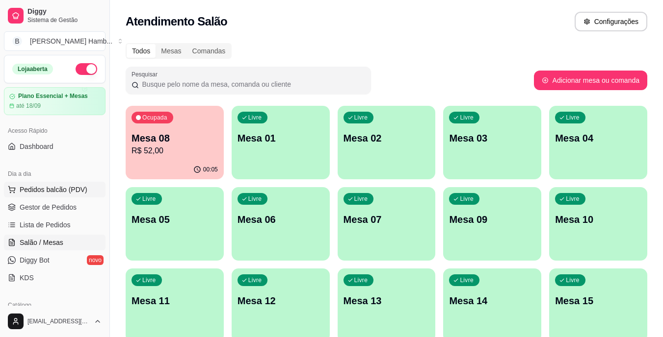
click at [62, 189] on span "Pedidos balcão (PDV)" at bounding box center [54, 190] width 68 height 10
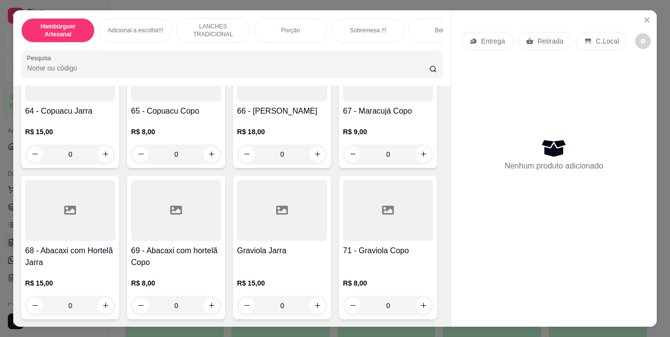
scroll to position [3329, 0]
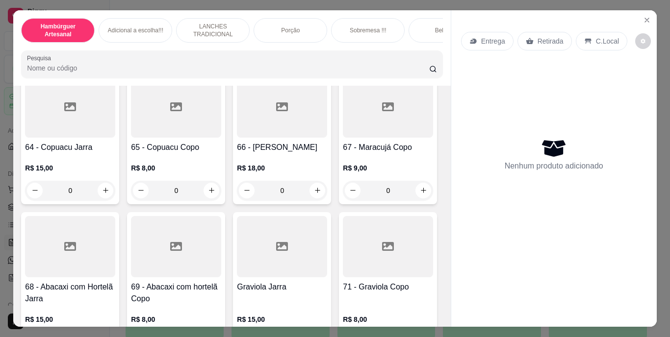
type input "3"
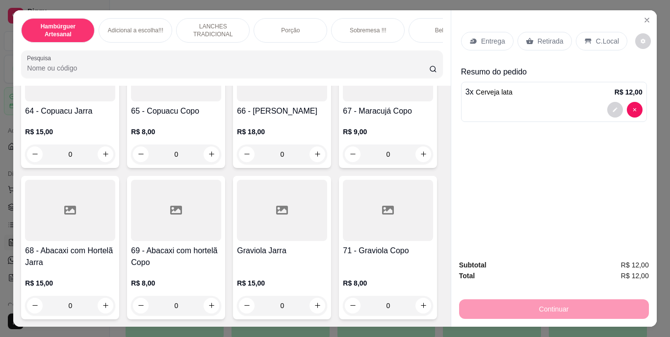
scroll to position [3652, 0]
type input "1"
click at [548, 36] on p "Retirada" at bounding box center [551, 41] width 26 height 10
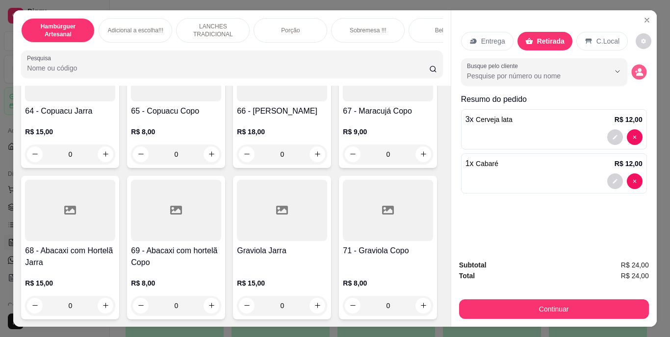
click at [635, 64] on button "decrease-product-quantity" at bounding box center [638, 71] width 15 height 15
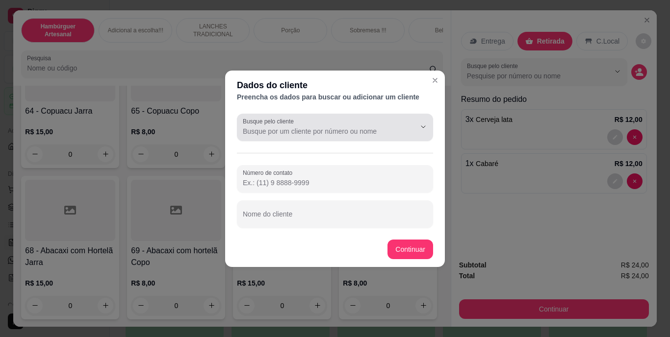
click at [357, 116] on div "Busque pelo cliente" at bounding box center [335, 127] width 196 height 27
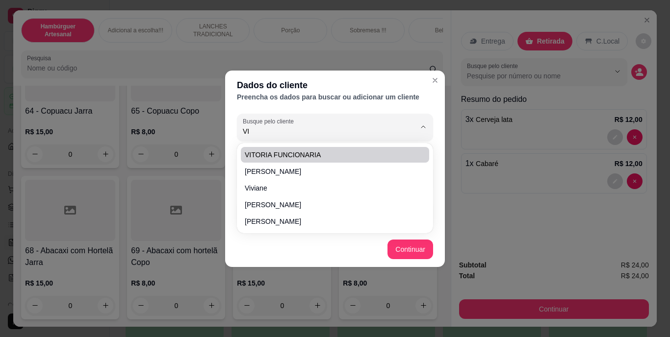
click at [350, 155] on span "VITORIA FUNCIONARIA" at bounding box center [330, 155] width 171 height 10
type input "VITORIA FUNCIONARIA"
type input "(69) 9 9270-4653"
type input "VITORIA FUNCIONARIA"
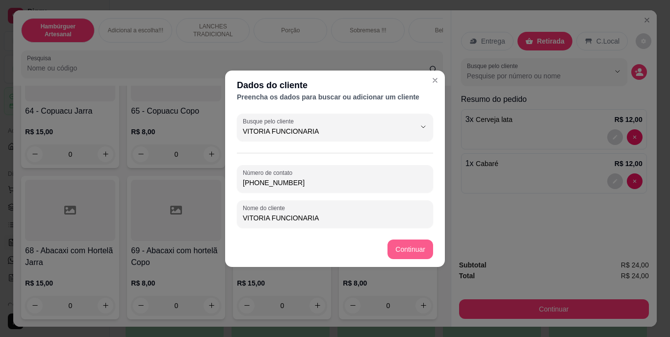
type input "VITORIA FUNCIONARIA"
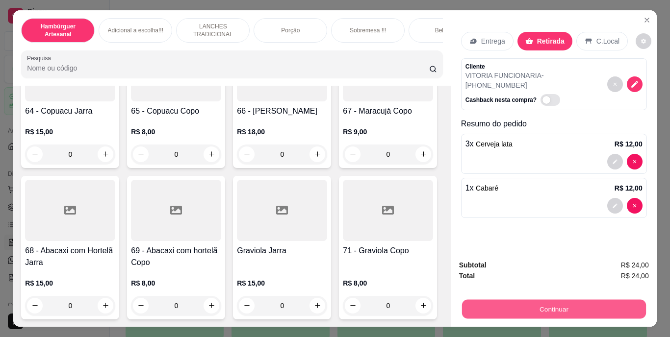
click at [498, 304] on button "Continuar" at bounding box center [553, 309] width 184 height 19
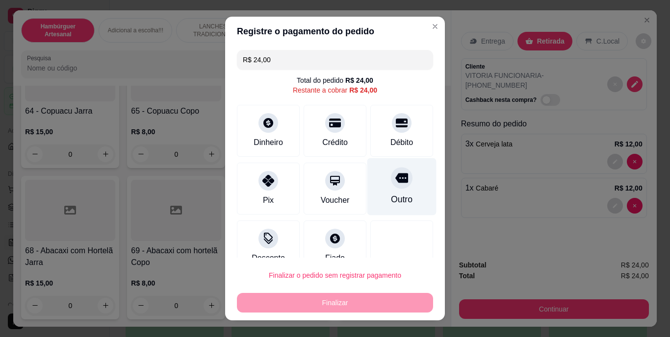
click at [391, 189] on div at bounding box center [402, 179] width 22 height 22
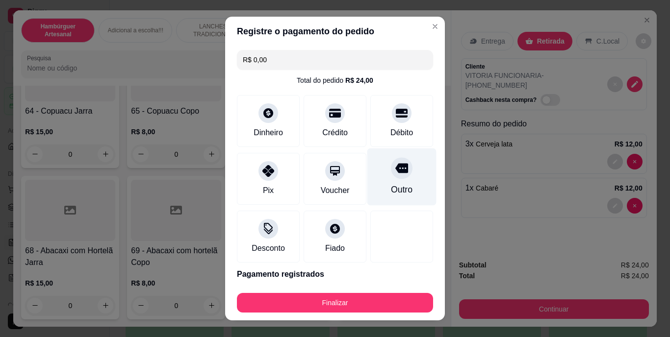
type input "R$ 0,00"
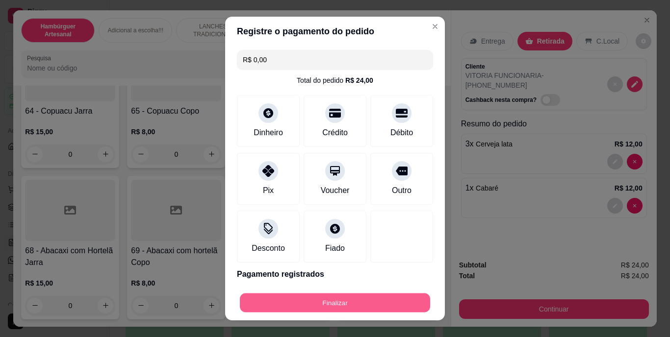
click at [386, 303] on button "Finalizar" at bounding box center [335, 302] width 190 height 19
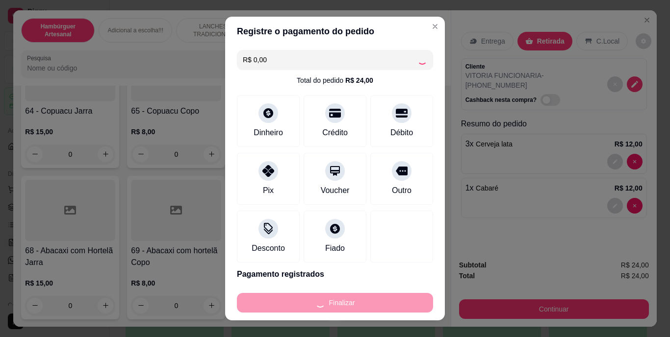
type input "0"
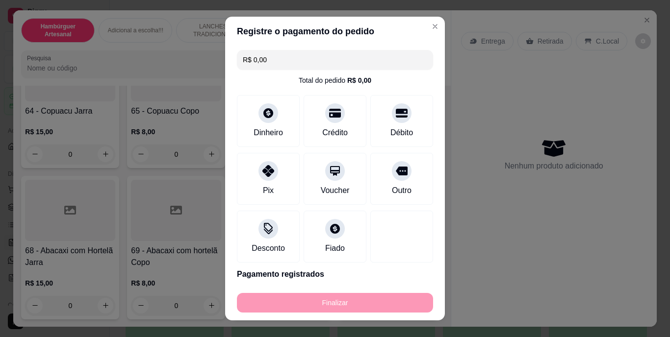
type input "-R$ 24,00"
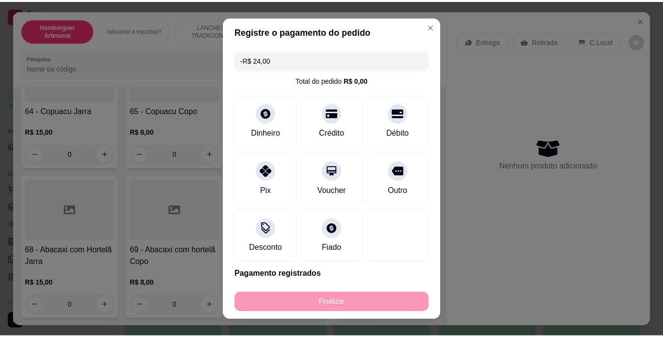
scroll to position [3651, 0]
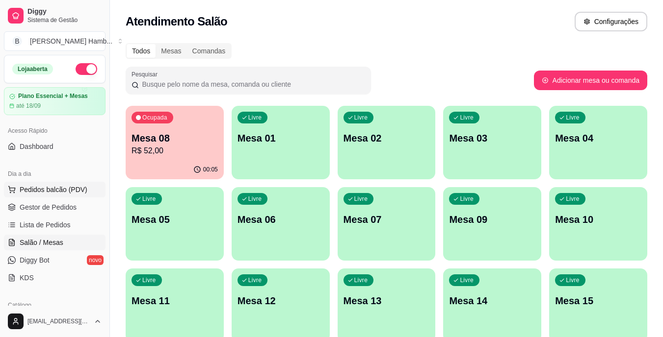
click at [51, 193] on span "Pedidos balcão (PDV)" at bounding box center [54, 190] width 68 height 10
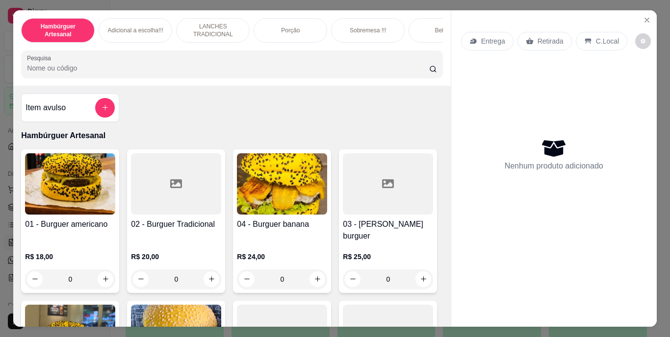
click at [240, 72] on input "Pesquisa" at bounding box center [228, 68] width 402 height 10
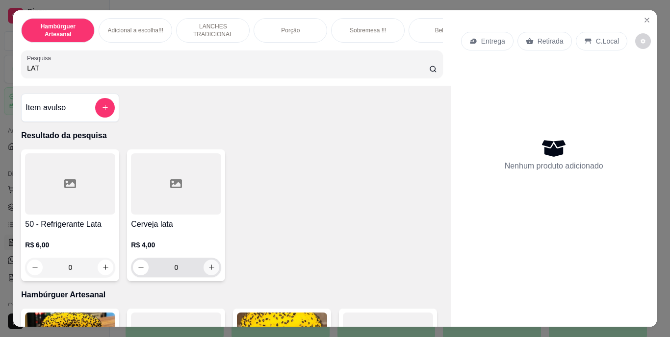
type input "LAT"
click at [211, 271] on icon "increase-product-quantity" at bounding box center [211, 267] width 7 height 7
click at [211, 272] on button "increase-product-quantity" at bounding box center [211, 267] width 15 height 15
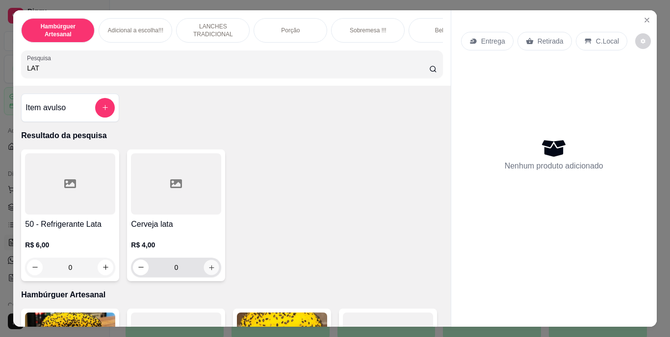
click at [211, 272] on button "increase-product-quantity" at bounding box center [211, 267] width 15 height 15
type input "7"
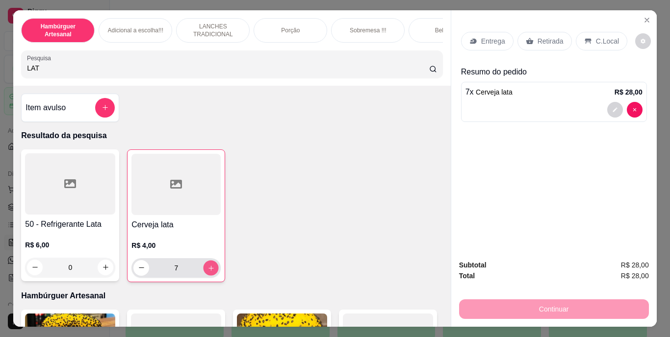
click at [211, 272] on button "increase-product-quantity" at bounding box center [211, 267] width 15 height 15
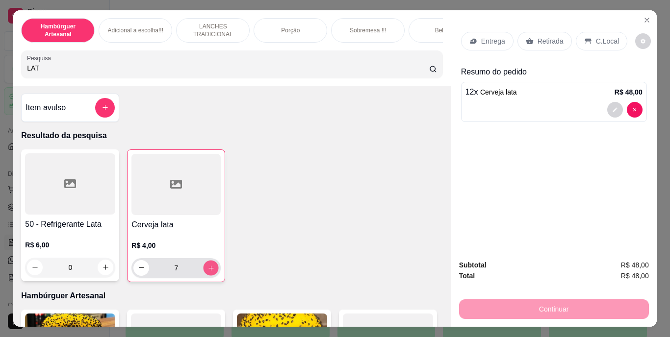
type input "12"
click at [211, 272] on button "increase-product-quantity" at bounding box center [211, 267] width 15 height 15
type input "14"
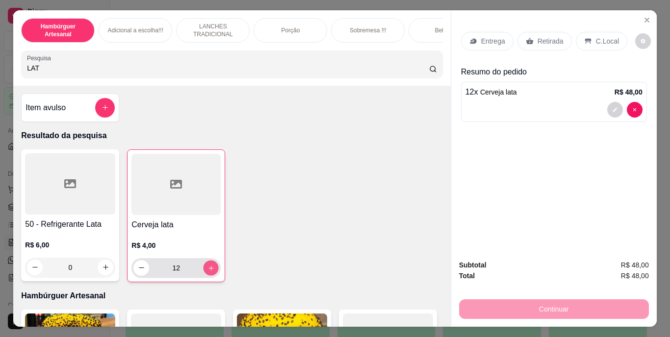
type input "14"
click at [211, 272] on button "increase-product-quantity" at bounding box center [211, 267] width 15 height 15
type input "15"
click at [539, 43] on div "Retirada" at bounding box center [544, 41] width 54 height 19
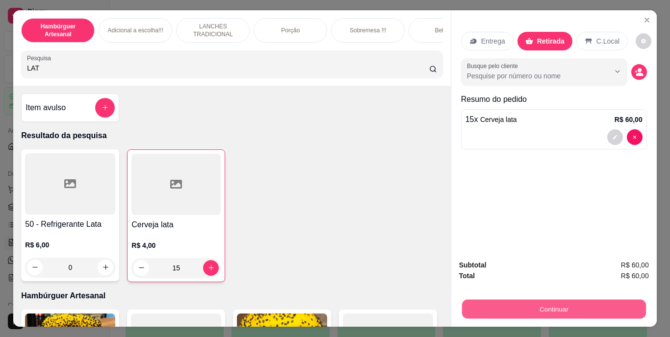
click at [538, 307] on button "Continuar" at bounding box center [553, 309] width 184 height 19
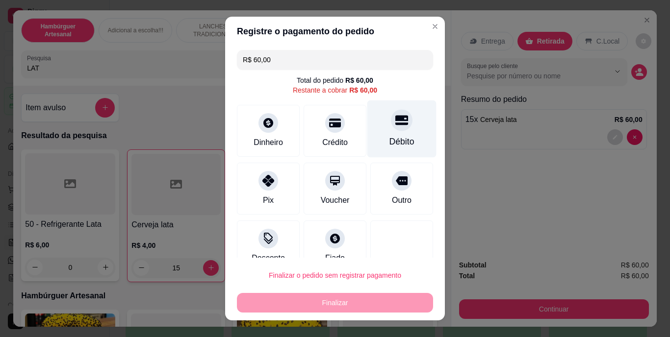
click at [389, 139] on div "Débito" at bounding box center [401, 142] width 25 height 13
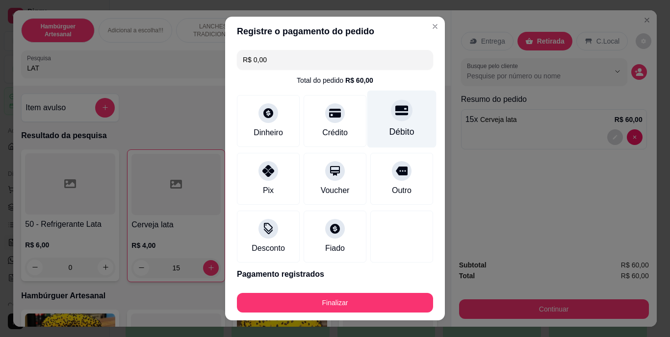
type input "R$ 0,00"
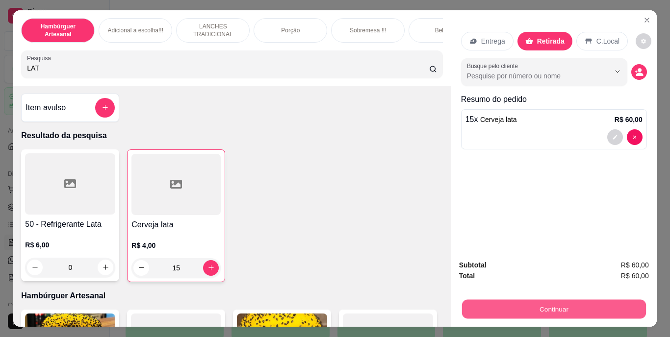
click at [533, 300] on button "Continuar" at bounding box center [553, 309] width 184 height 19
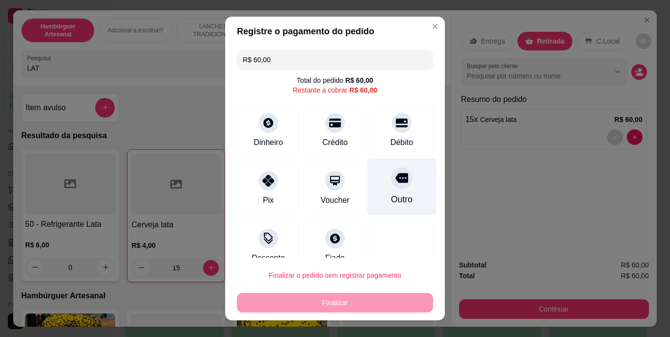
click at [393, 177] on div at bounding box center [402, 179] width 22 height 22
type input "R$ 0,00"
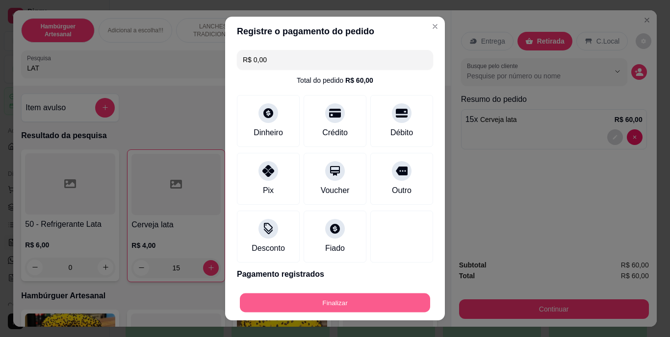
click at [351, 299] on button "Finalizar" at bounding box center [335, 302] width 190 height 19
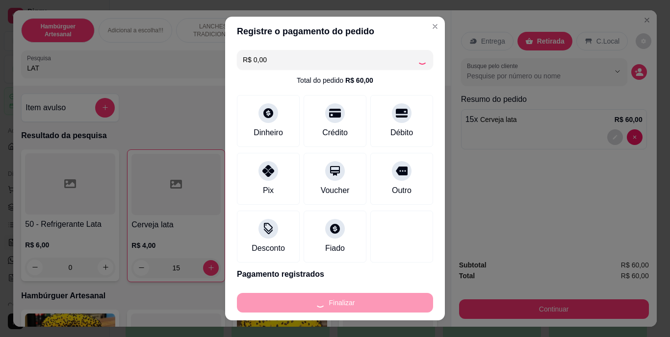
type input "0"
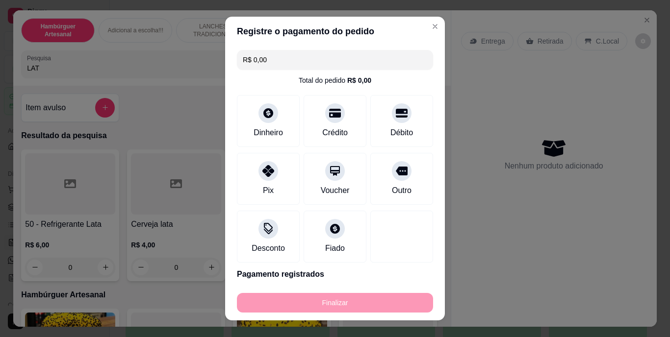
type input "-R$ 60,00"
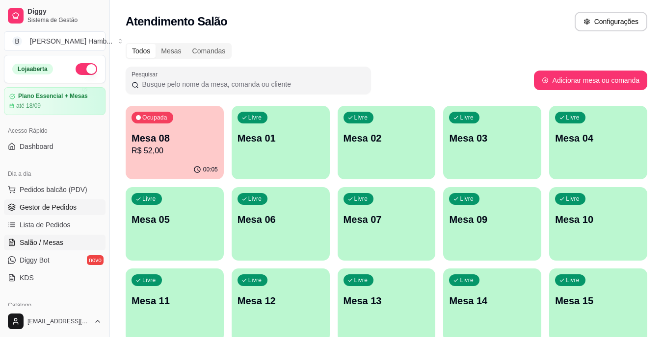
click at [70, 209] on span "Gestor de Pedidos" at bounding box center [48, 208] width 57 height 10
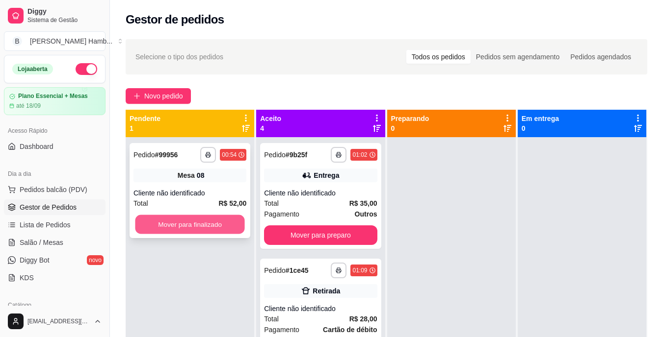
click at [205, 226] on button "Mover para finalizado" at bounding box center [189, 224] width 109 height 19
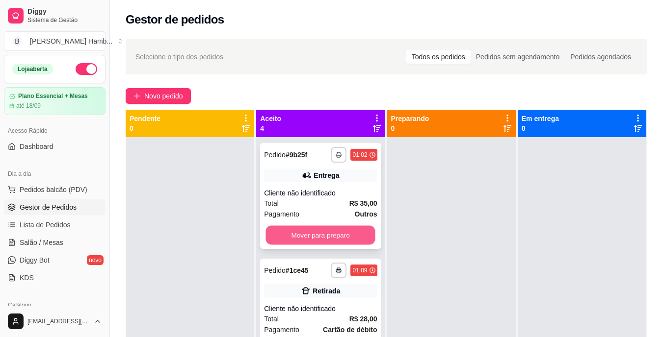
click at [310, 233] on button "Mover para preparo" at bounding box center [320, 235] width 109 height 19
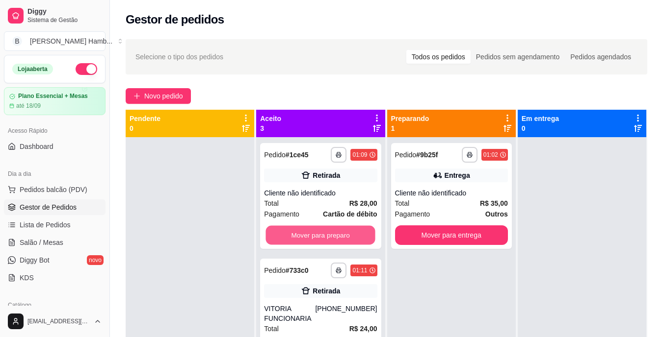
click at [310, 233] on button "Mover para preparo" at bounding box center [320, 235] width 109 height 19
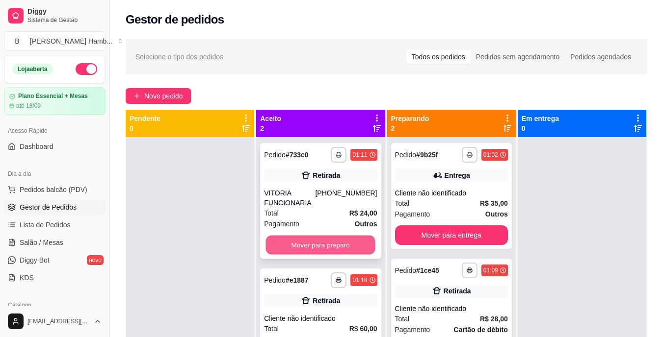
click at [311, 247] on button "Mover para preparo" at bounding box center [320, 245] width 109 height 19
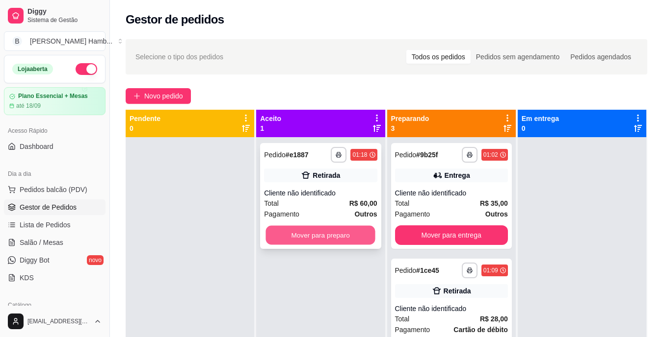
click at [319, 239] on button "Mover para preparo" at bounding box center [320, 235] width 109 height 19
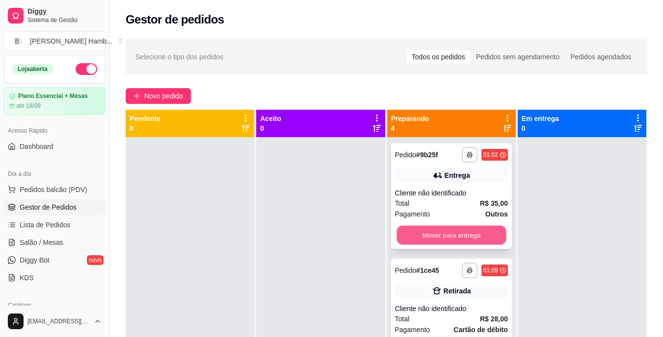
click at [424, 235] on button "Mover para entrega" at bounding box center [450, 235] width 109 height 19
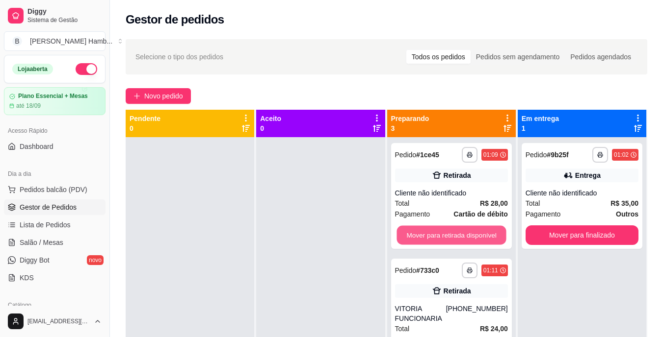
click at [424, 235] on button "Mover para retirada disponível" at bounding box center [450, 235] width 109 height 19
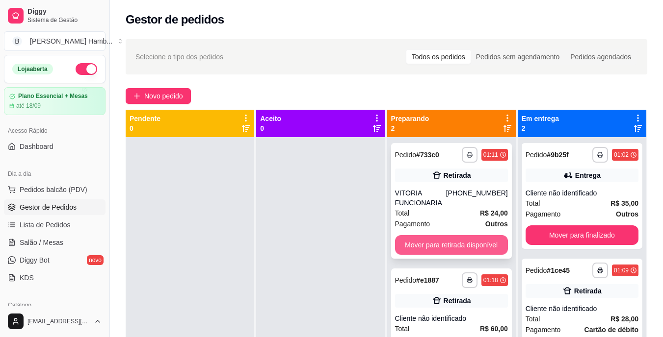
drag, startPoint x: 424, startPoint y: 235, endPoint x: 424, endPoint y: 243, distance: 7.9
click at [424, 243] on div "**********" at bounding box center [451, 201] width 121 height 116
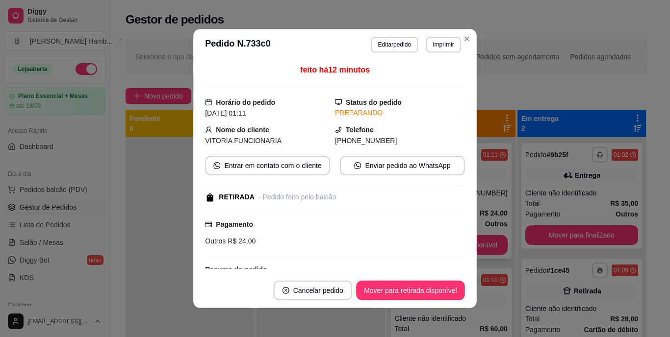
click at [424, 243] on div "Outros R$ 24,00" at bounding box center [335, 241] width 260 height 11
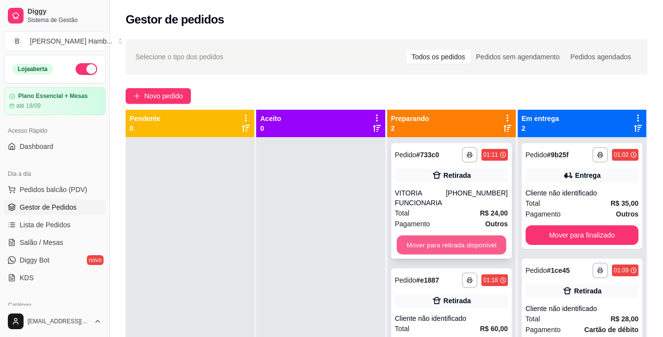
click at [485, 247] on button "Mover para retirada disponível" at bounding box center [450, 245] width 109 height 19
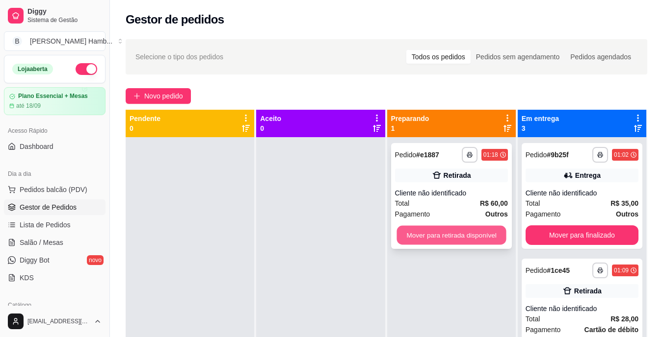
click at [478, 241] on button "Mover para retirada disponível" at bounding box center [450, 235] width 109 height 19
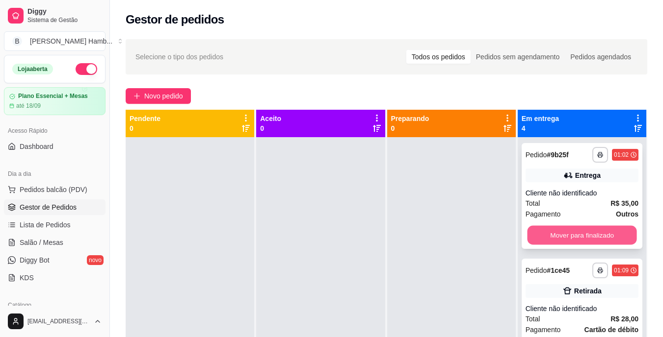
click at [532, 233] on button "Mover para finalizado" at bounding box center [581, 235] width 109 height 19
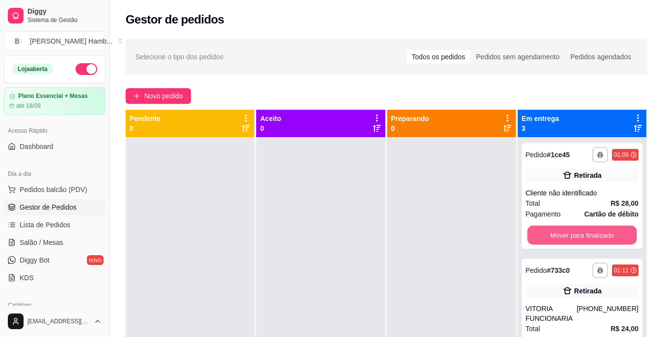
click at [532, 233] on button "Mover para finalizado" at bounding box center [581, 235] width 109 height 19
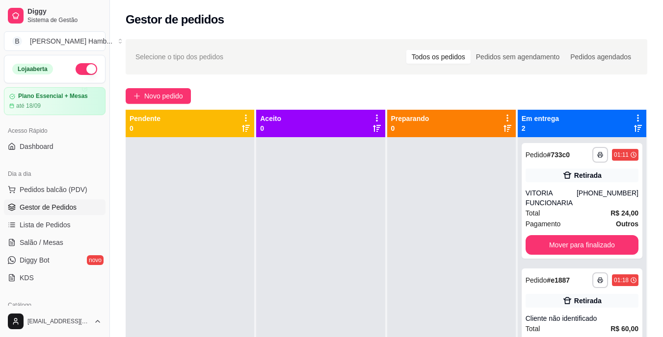
click at [532, 233] on div "**********" at bounding box center [581, 201] width 121 height 116
click at [530, 239] on button "Mover para finalizado" at bounding box center [581, 245] width 109 height 19
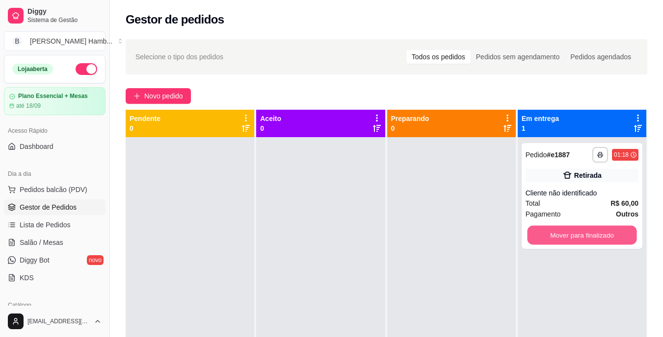
click at [530, 239] on button "Mover para finalizado" at bounding box center [581, 235] width 109 height 19
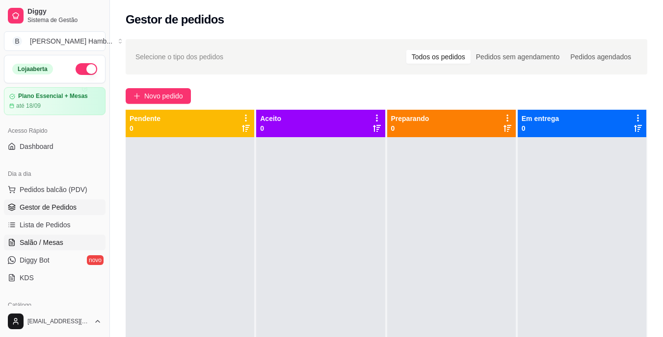
click at [60, 243] on span "Salão / Mesas" at bounding box center [42, 243] width 44 height 10
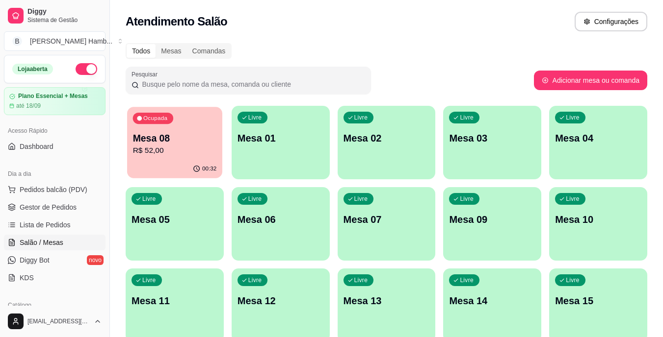
click at [177, 158] on div "Ocupada Mesa 08 R$ 52,00" at bounding box center [174, 133] width 95 height 53
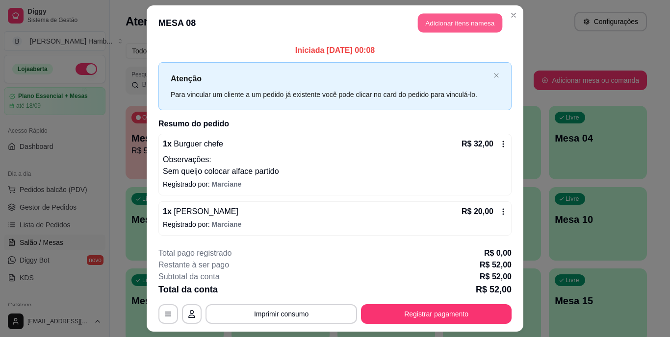
click at [452, 20] on button "Adicionar itens na mesa" at bounding box center [460, 23] width 84 height 19
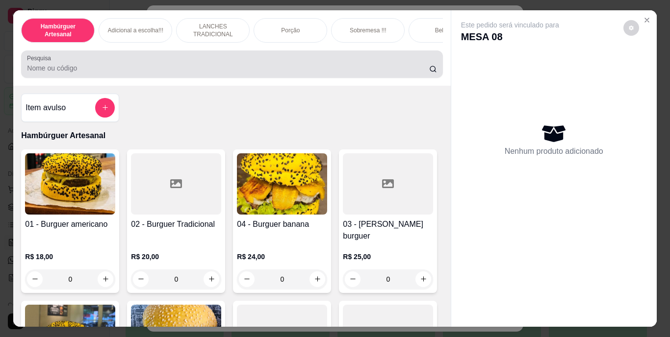
click at [361, 59] on div at bounding box center [232, 64] width 410 height 20
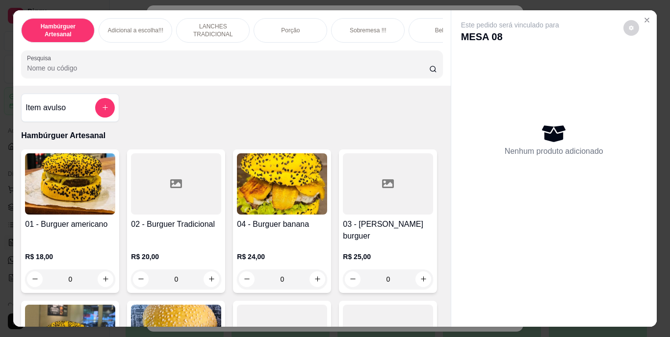
click at [353, 73] on input "Pesquisa" at bounding box center [228, 68] width 402 height 10
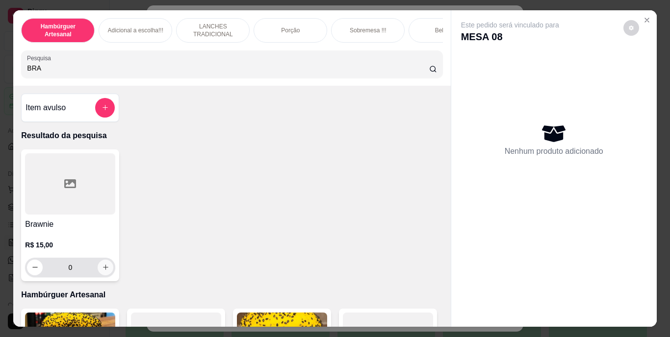
type input "BRA"
click at [103, 266] on button "increase-product-quantity" at bounding box center [105, 267] width 15 height 15
type input "1"
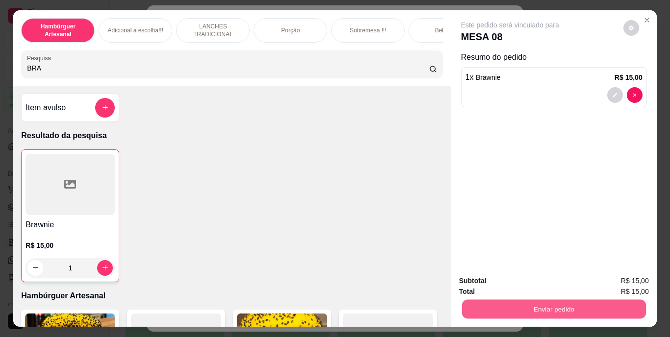
click at [477, 302] on button "Enviar pedido" at bounding box center [553, 309] width 184 height 19
click at [482, 282] on button "Não registrar e enviar pedido" at bounding box center [521, 282] width 99 height 18
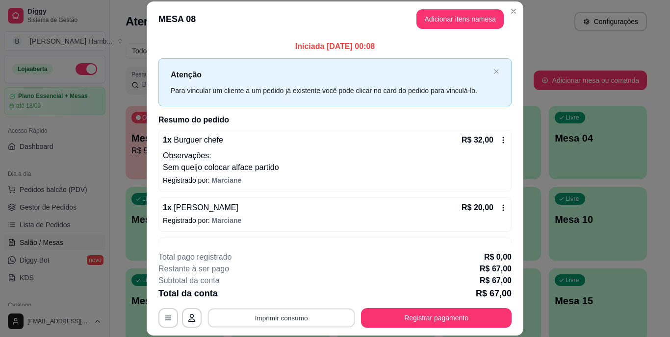
click at [276, 317] on button "Imprimir consumo" at bounding box center [281, 317] width 147 height 19
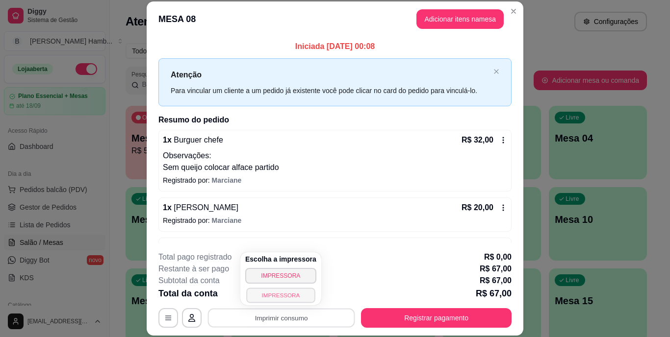
click at [279, 294] on button "IMPRESSORA" at bounding box center [280, 295] width 69 height 15
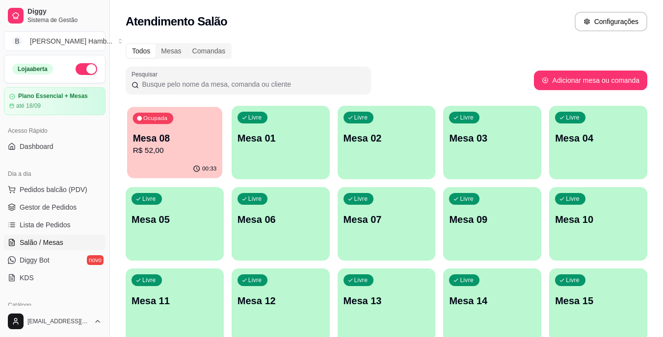
click at [183, 164] on div "00:33" at bounding box center [174, 169] width 95 height 19
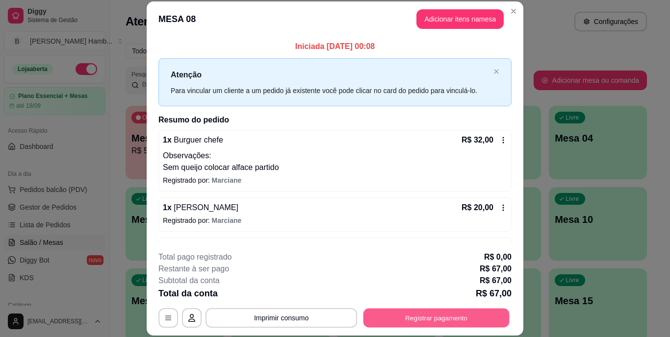
click at [404, 313] on button "Registrar pagamento" at bounding box center [436, 317] width 146 height 19
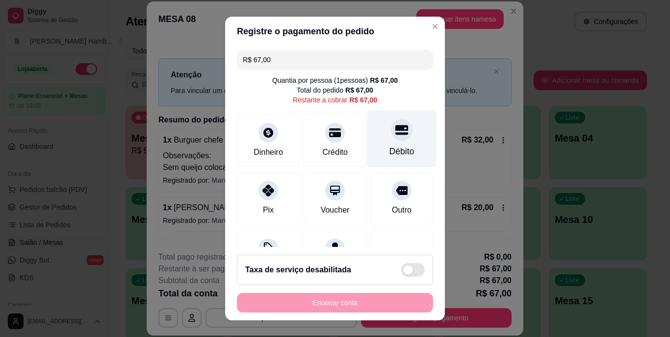
click at [389, 141] on div "Débito" at bounding box center [401, 138] width 69 height 57
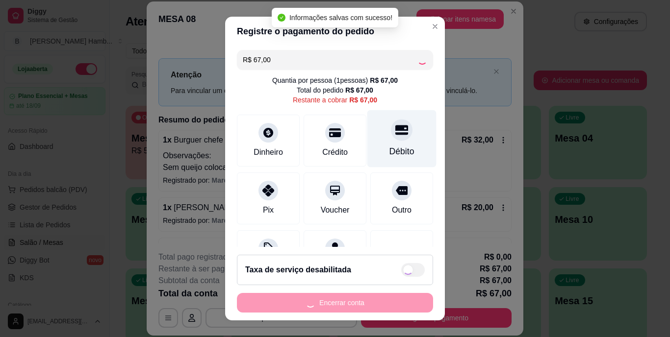
type input "R$ 0,00"
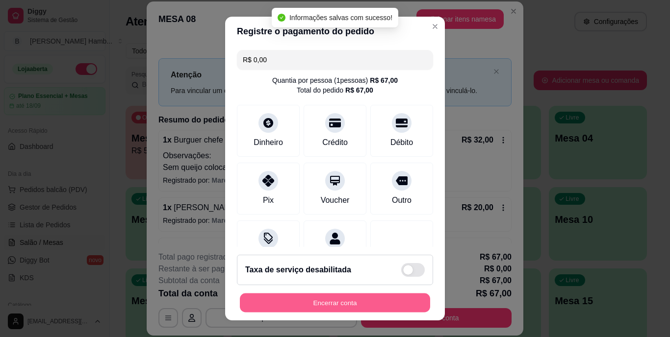
click at [332, 307] on button "Encerrar conta" at bounding box center [335, 302] width 190 height 19
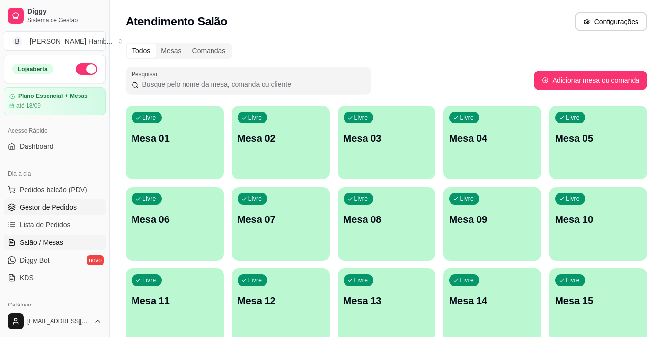
click at [65, 203] on span "Gestor de Pedidos" at bounding box center [48, 208] width 57 height 10
